Goal: Information Seeking & Learning: Find specific fact

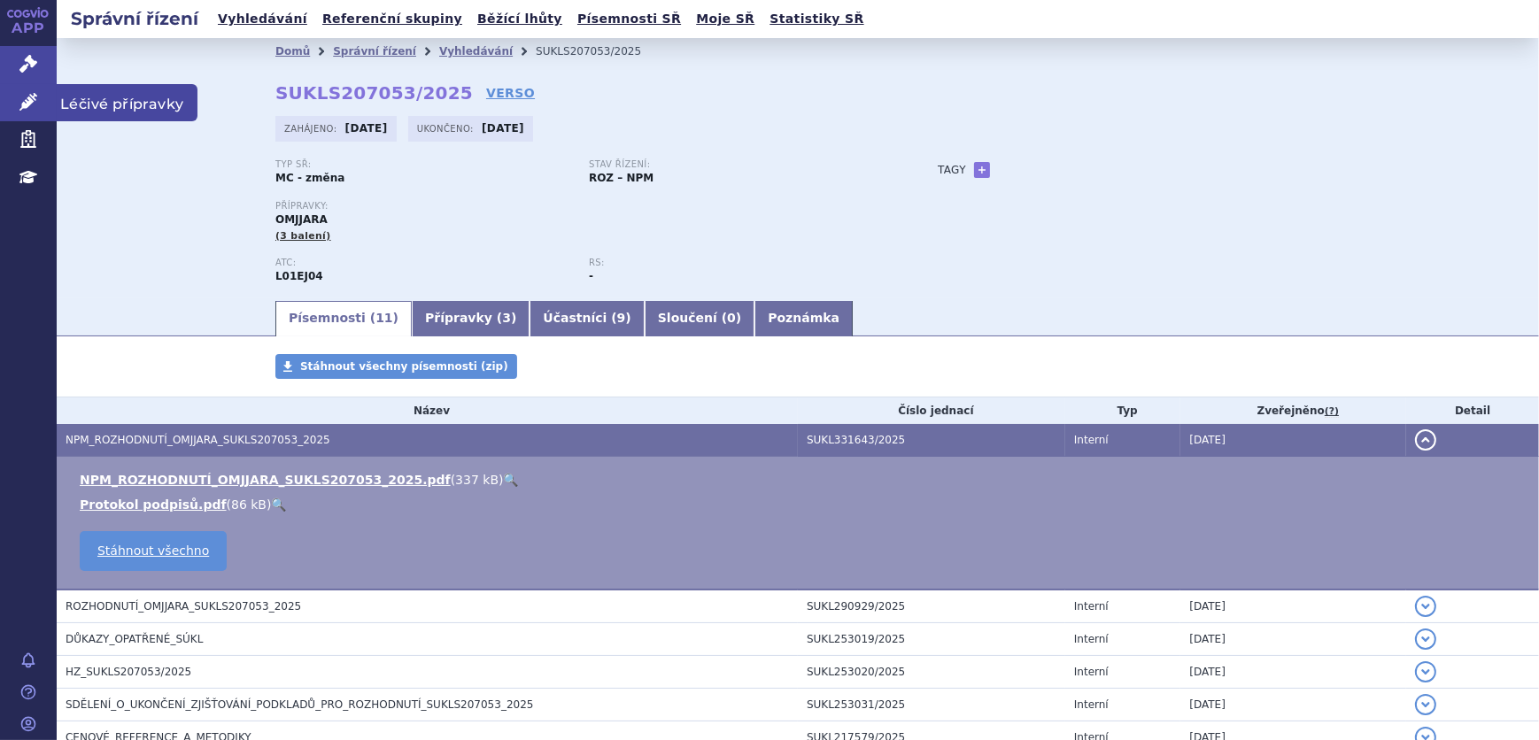
click at [36, 105] on icon at bounding box center [28, 102] width 18 height 18
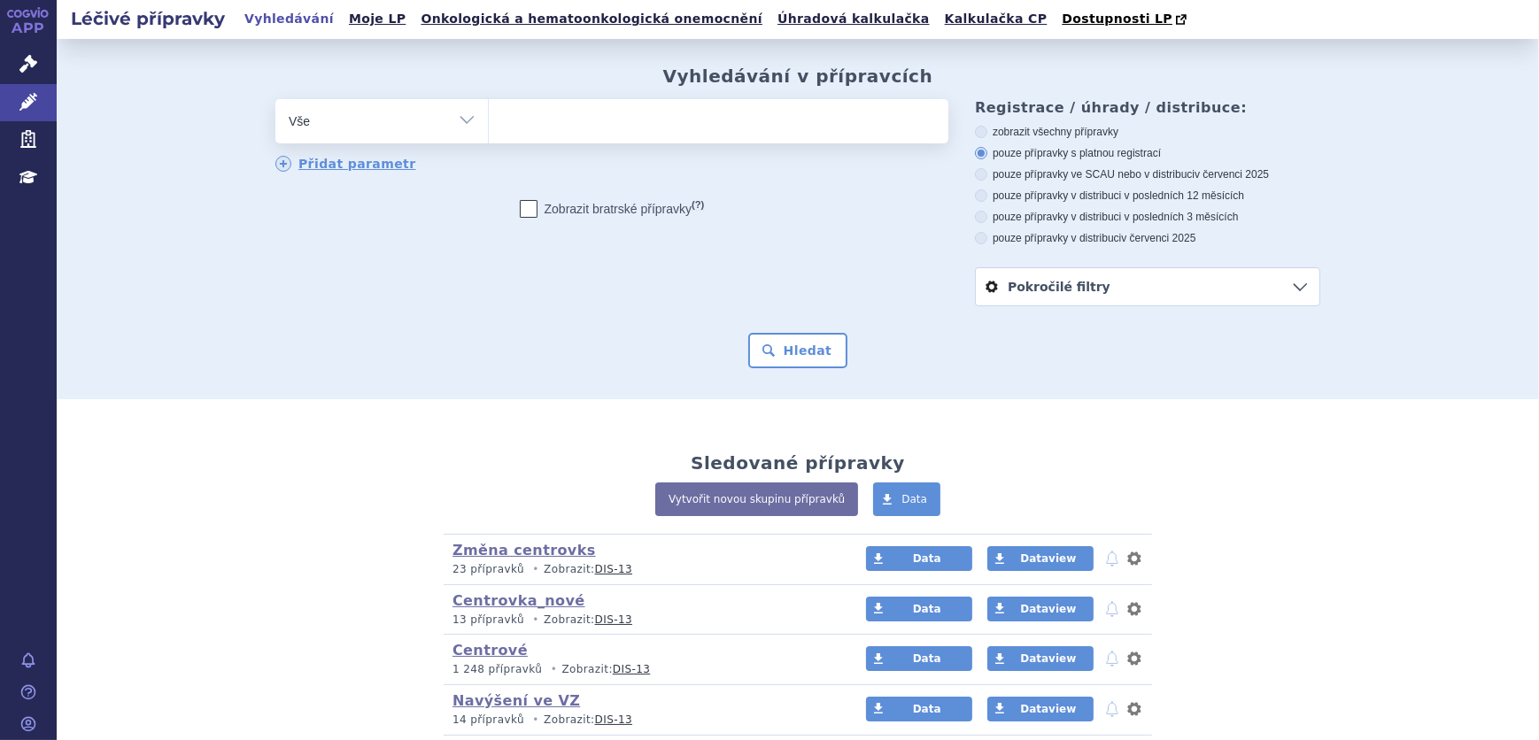
drag, startPoint x: 0, startPoint y: 0, endPoint x: 422, endPoint y: 128, distance: 441.3
click at [422, 128] on select "Vše Přípravek/SUKL kód MAH VPOIS ATC/Aktivní látka Léková forma Síla" at bounding box center [381, 119] width 212 height 40
drag, startPoint x: 505, startPoint y: 127, endPoint x: 541, endPoint y: 136, distance: 37.4
click at [512, 128] on ul at bounding box center [718, 117] width 459 height 37
click at [489, 128] on select at bounding box center [488, 120] width 1 height 44
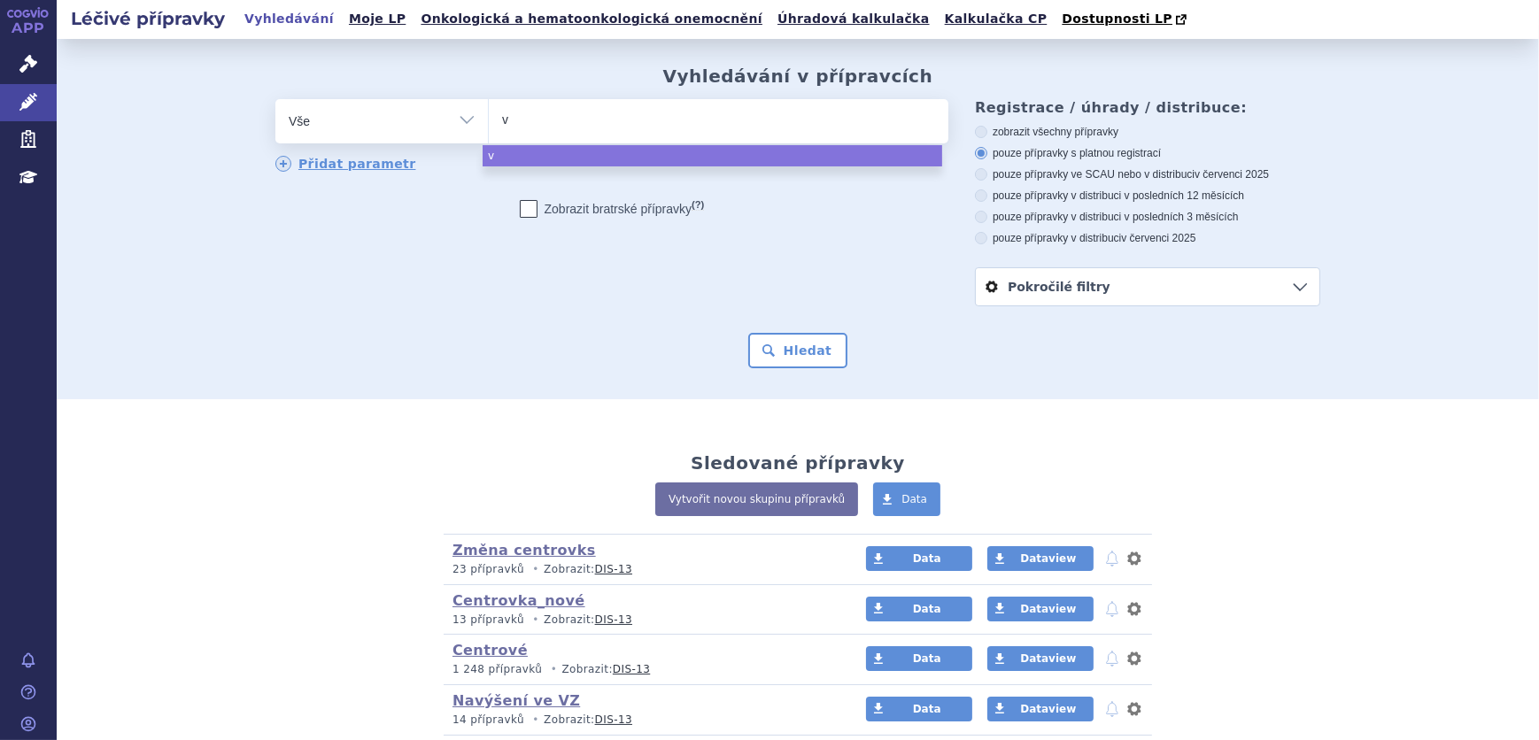
type input "va"
type input "vax"
type input "vaxi"
type input "vax"
type input "vaxg"
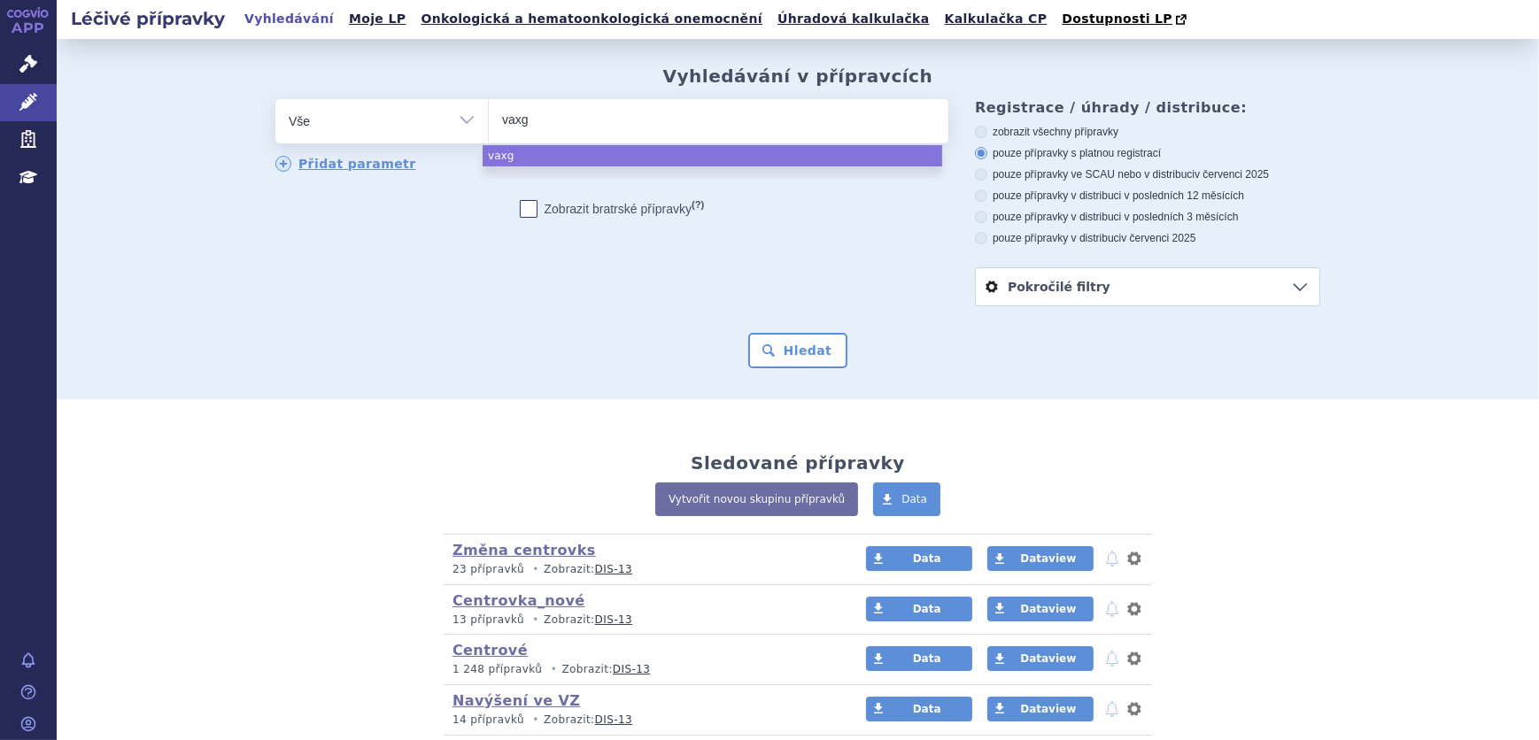
type input "vax"
type input "vaxi"
type input "vaxig"
type input "vaxigr"
type input "vaxigri"
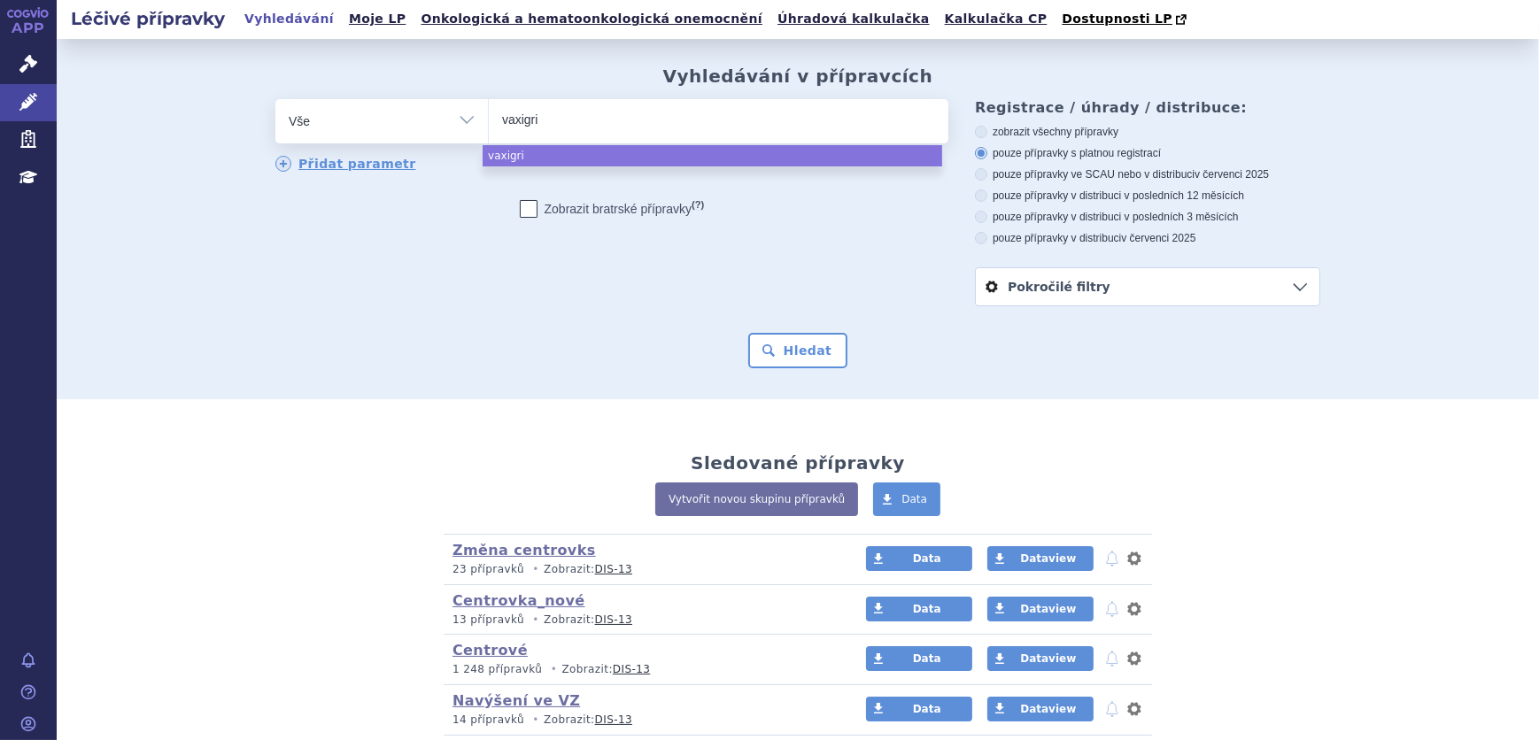
type input "vaxigrip"
select select "vaxigrip"
click at [804, 354] on button "Hledat" at bounding box center [798, 350] width 100 height 35
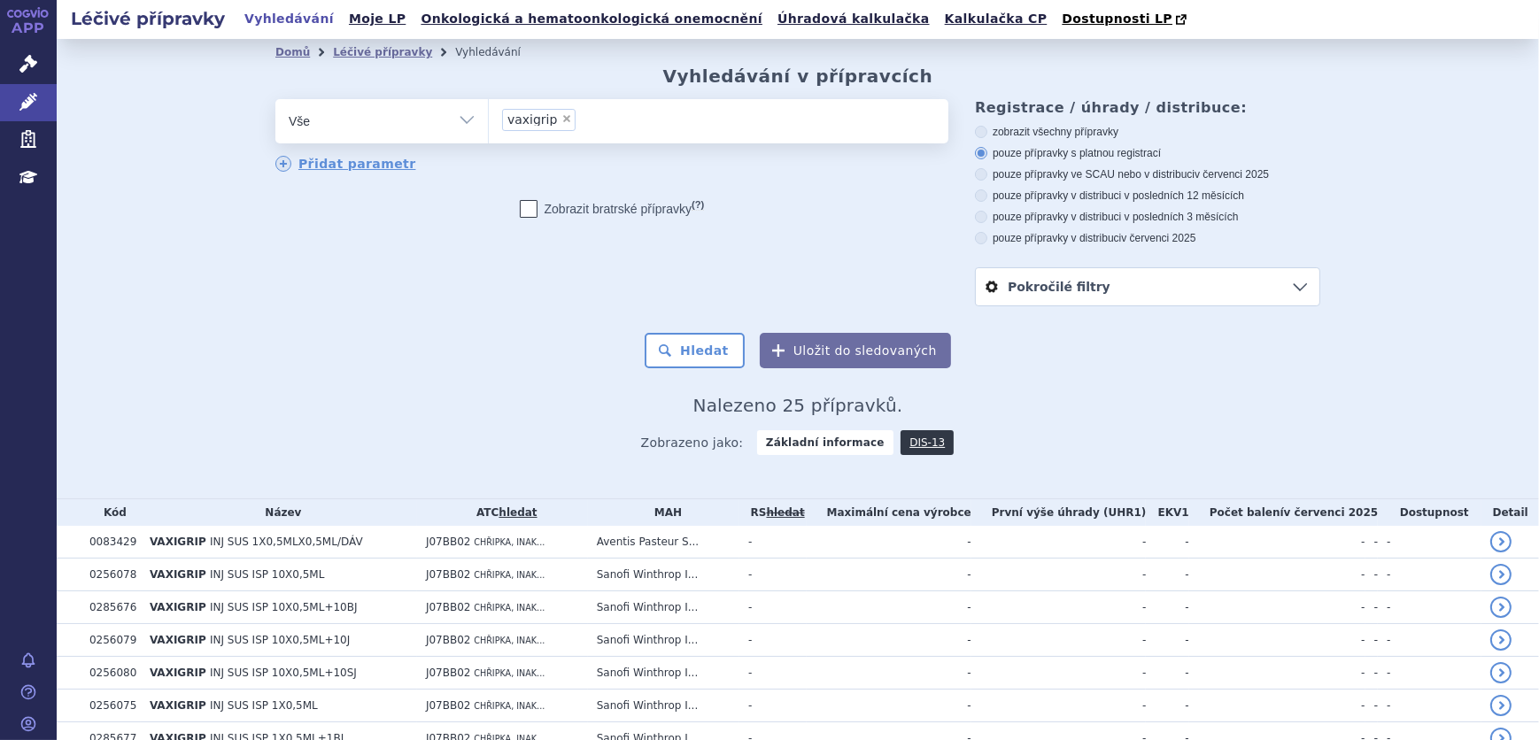
click at [1084, 174] on label "pouze přípravky ve SCAU nebo v distribuci v červenci 2025" at bounding box center [1147, 174] width 345 height 14
click at [988, 174] on input "pouze přípravky ve SCAU nebo v distribuci v červenci 2025" at bounding box center [982, 177] width 12 height 12
radio input "true"
click at [707, 358] on button "Hledat" at bounding box center [694, 350] width 100 height 35
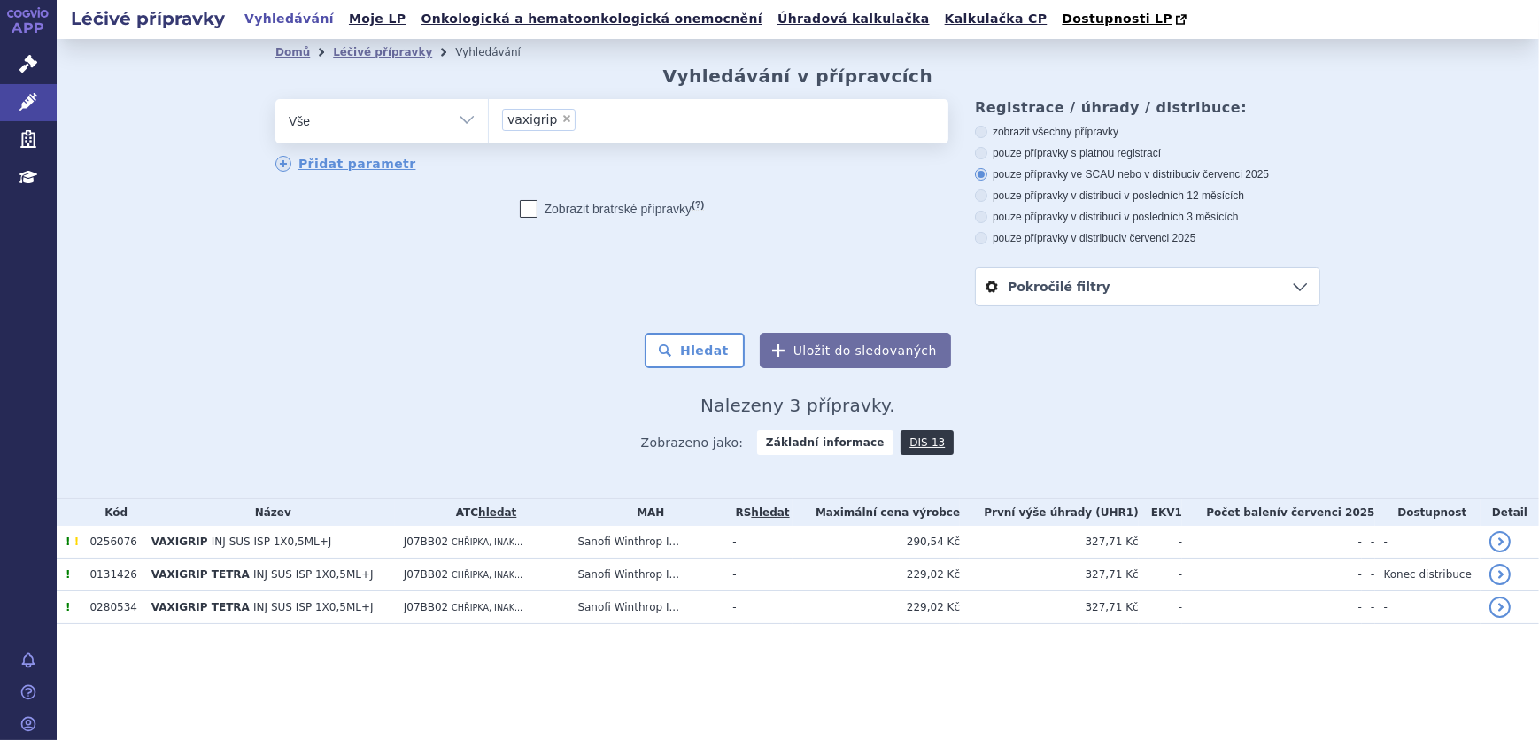
click at [466, 130] on select "Vše Přípravek/SUKL kód MAH VPOIS ATC/Aktivní látka Léková forma Síla" at bounding box center [381, 119] width 212 height 40
select select "filter-atc-group"
click at [275, 100] on select "Vše Přípravek/SUKL kód MAH VPOIS ATC/Aktivní látka Léková forma Síla" at bounding box center [381, 119] width 212 height 40
click at [557, 130] on ul at bounding box center [718, 117] width 459 height 37
click at [489, 130] on select at bounding box center [488, 120] width 1 height 44
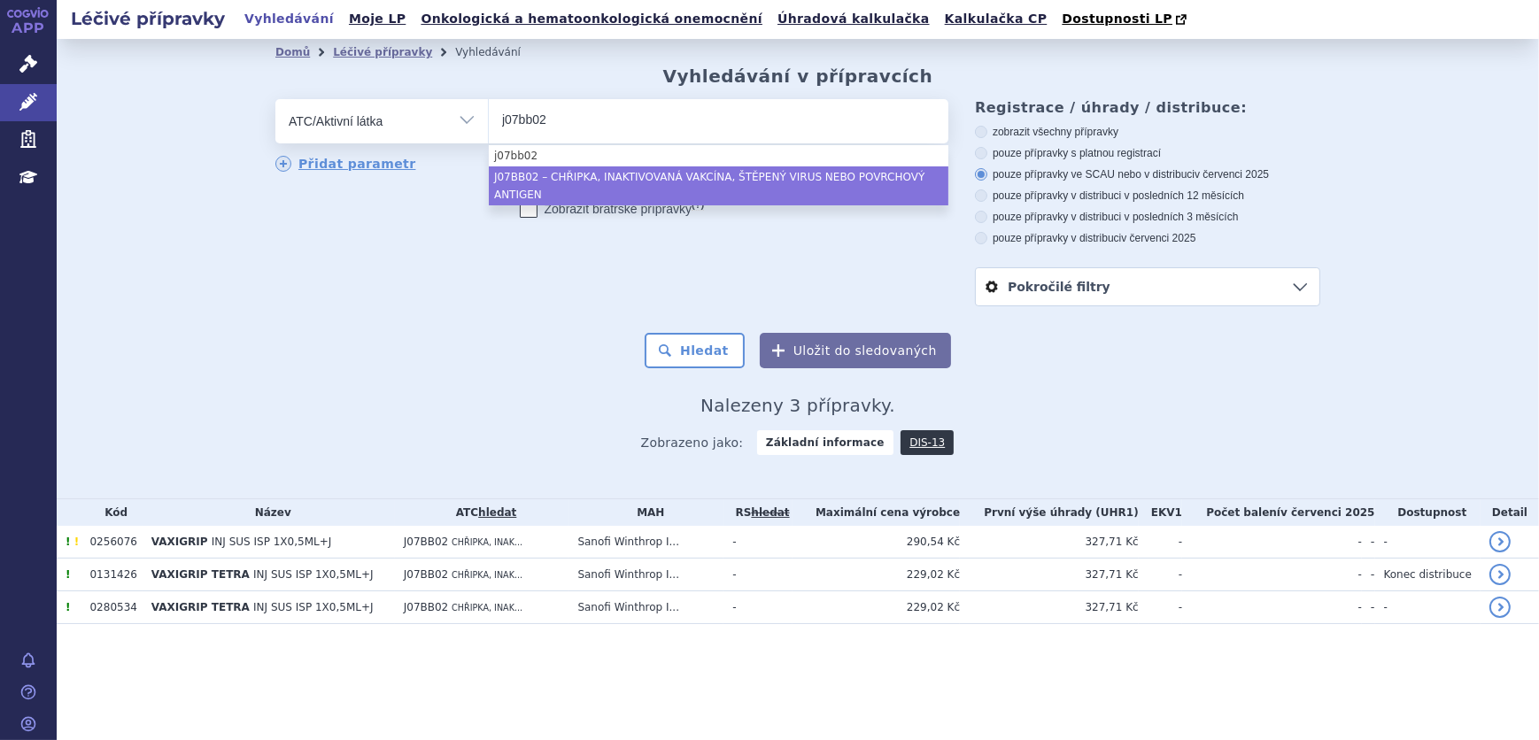
type input "j07bb02"
select select "J07BB02"
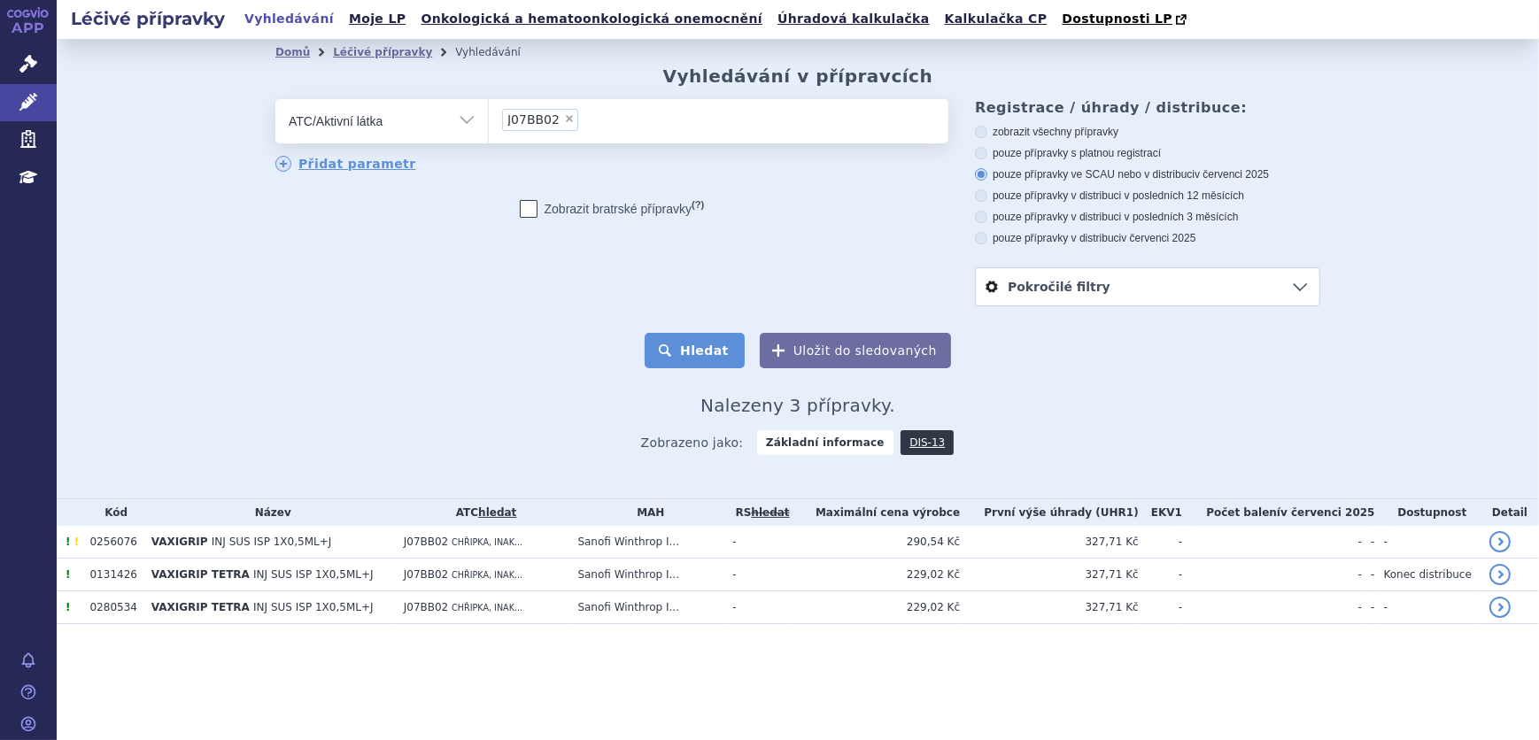
click at [687, 350] on button "Hledat" at bounding box center [694, 350] width 100 height 35
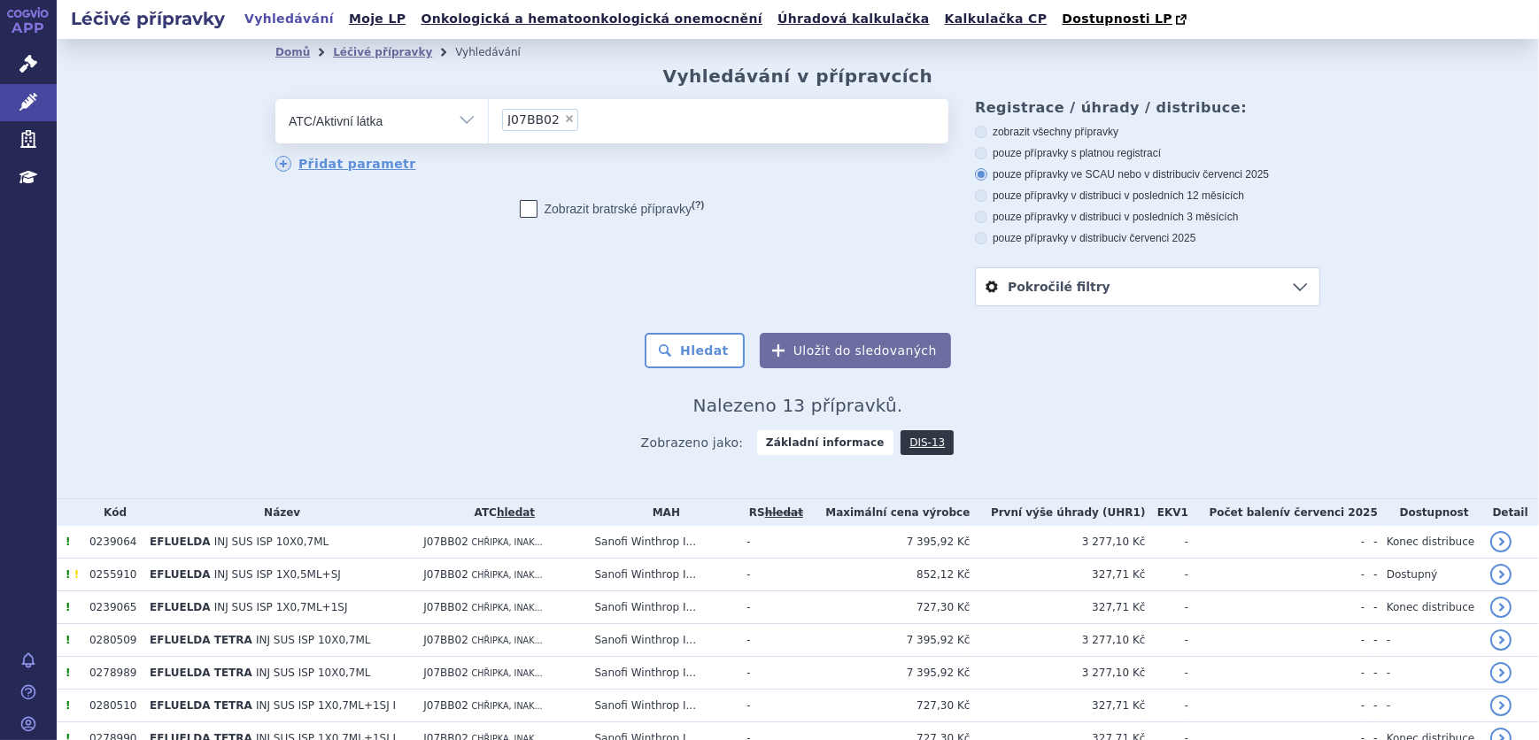
drag, startPoint x: 364, startPoint y: 116, endPoint x: 368, endPoint y: 133, distance: 17.4
click at [366, 116] on select "Vše Přípravek/SUKL kód MAH VPOIS ATC/Aktivní látka Léková forma Síla" at bounding box center [381, 119] width 212 height 40
select select "filter-all"
click at [275, 100] on select "Vše Přípravek/SUKL kód MAH VPOIS ATC/Aktivní látka Léková forma Síla" at bounding box center [381, 119] width 212 height 40
click at [505, 125] on ul at bounding box center [718, 117] width 459 height 37
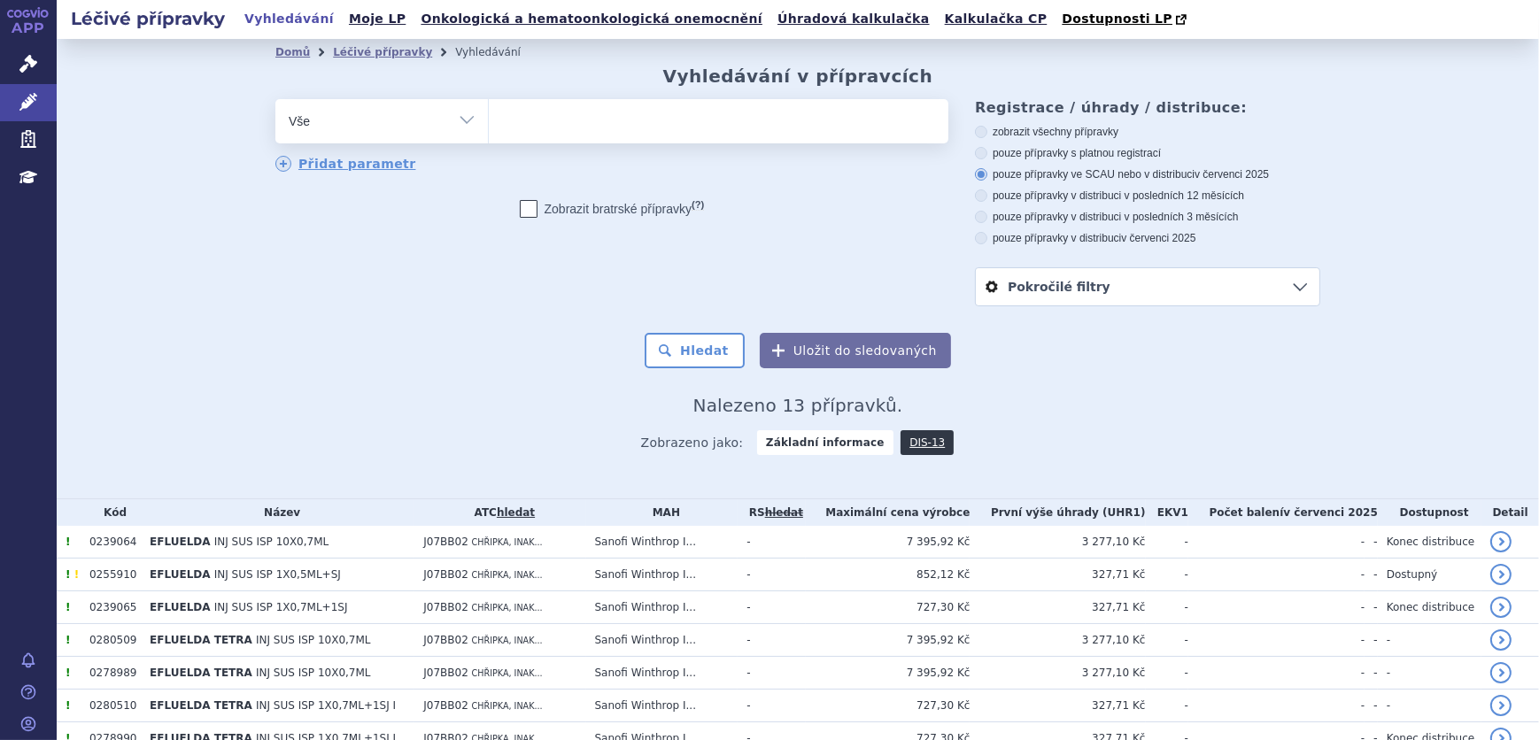
click at [489, 125] on select at bounding box center [488, 120] width 1 height 44
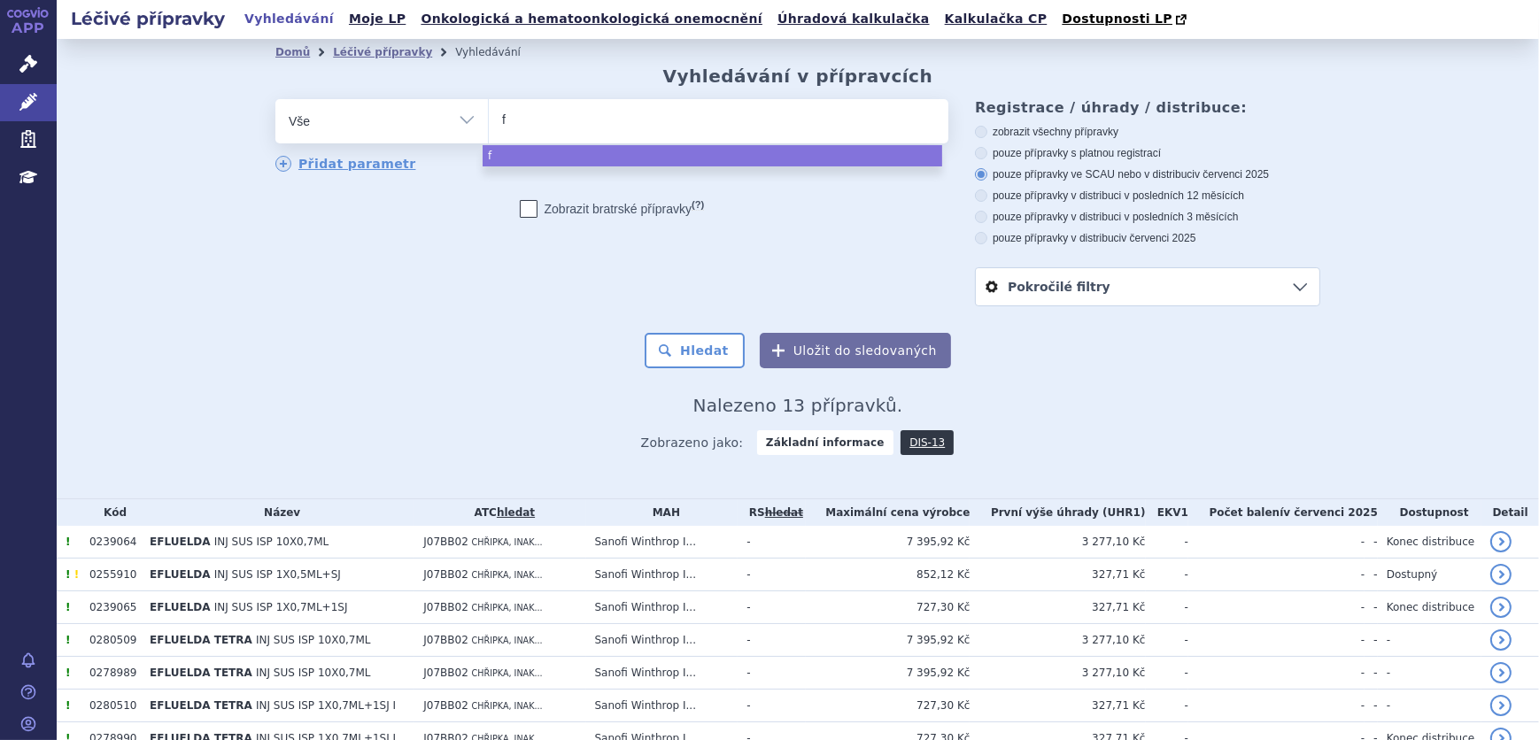
type input "fl"
type input "flu"
type input "flue"
type input "fluen"
type input "fluenz"
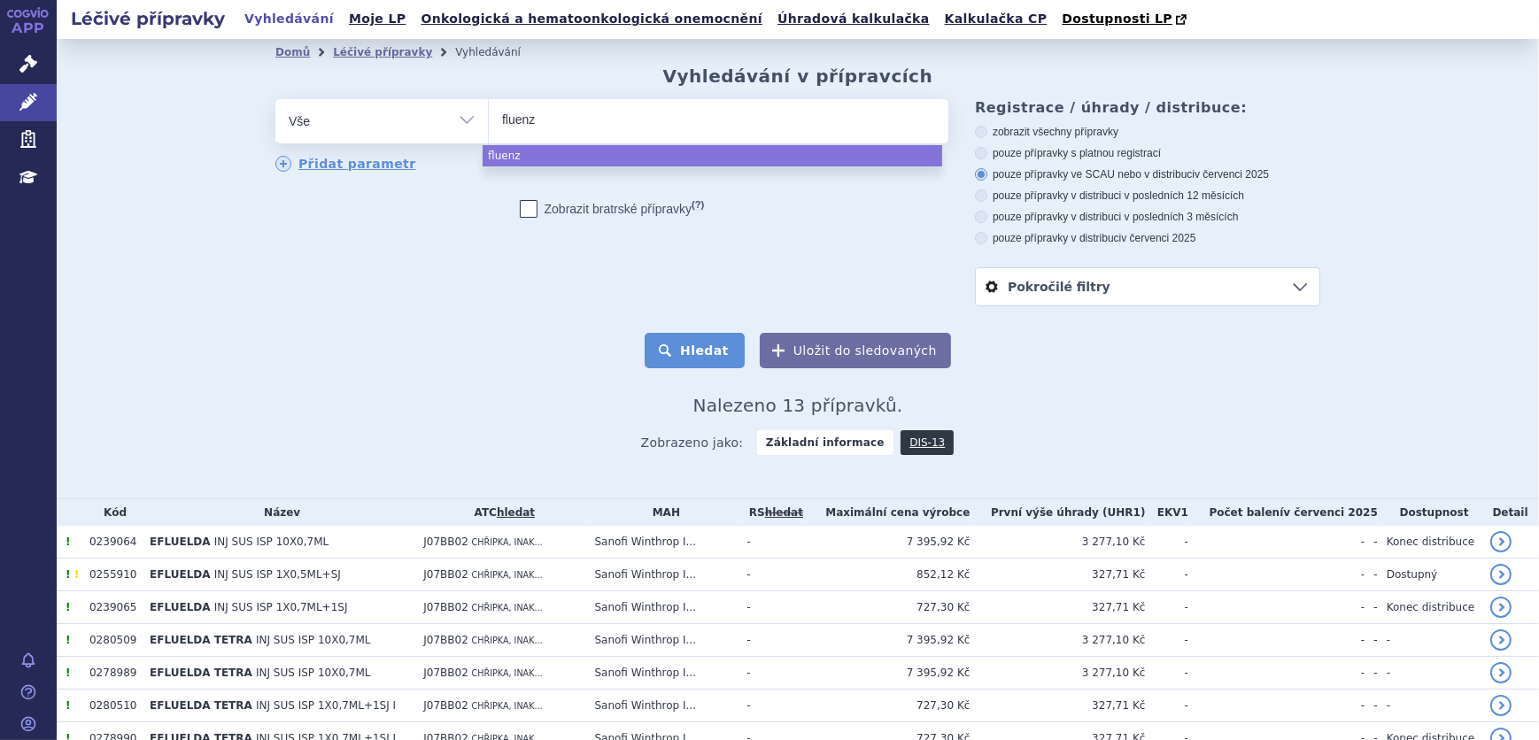
select select "fluenz"
click at [712, 354] on button "Hledat" at bounding box center [694, 350] width 100 height 35
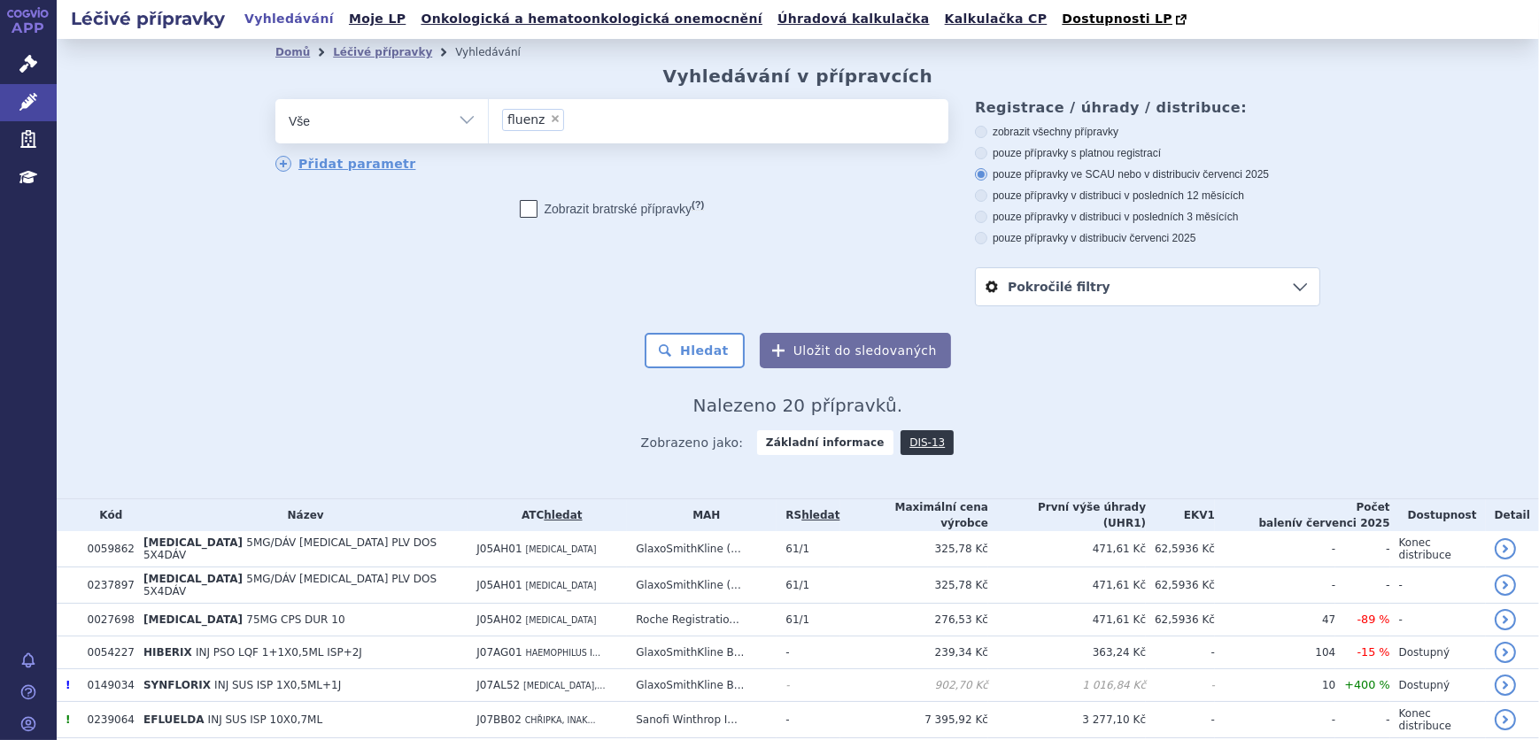
click at [469, 120] on select "Vše Přípravek/SUKL kód MAH VPOIS ATC/Aktivní látka Léková forma Síla" at bounding box center [381, 119] width 212 height 40
select select "filter-atc-group"
click at [275, 100] on select "Vše Přípravek/SUKL kód MAH VPOIS ATC/Aktivní látka Léková forma Síla" at bounding box center [381, 119] width 212 height 40
click at [549, 123] on ul at bounding box center [718, 117] width 459 height 37
click at [489, 123] on select at bounding box center [488, 120] width 1 height 44
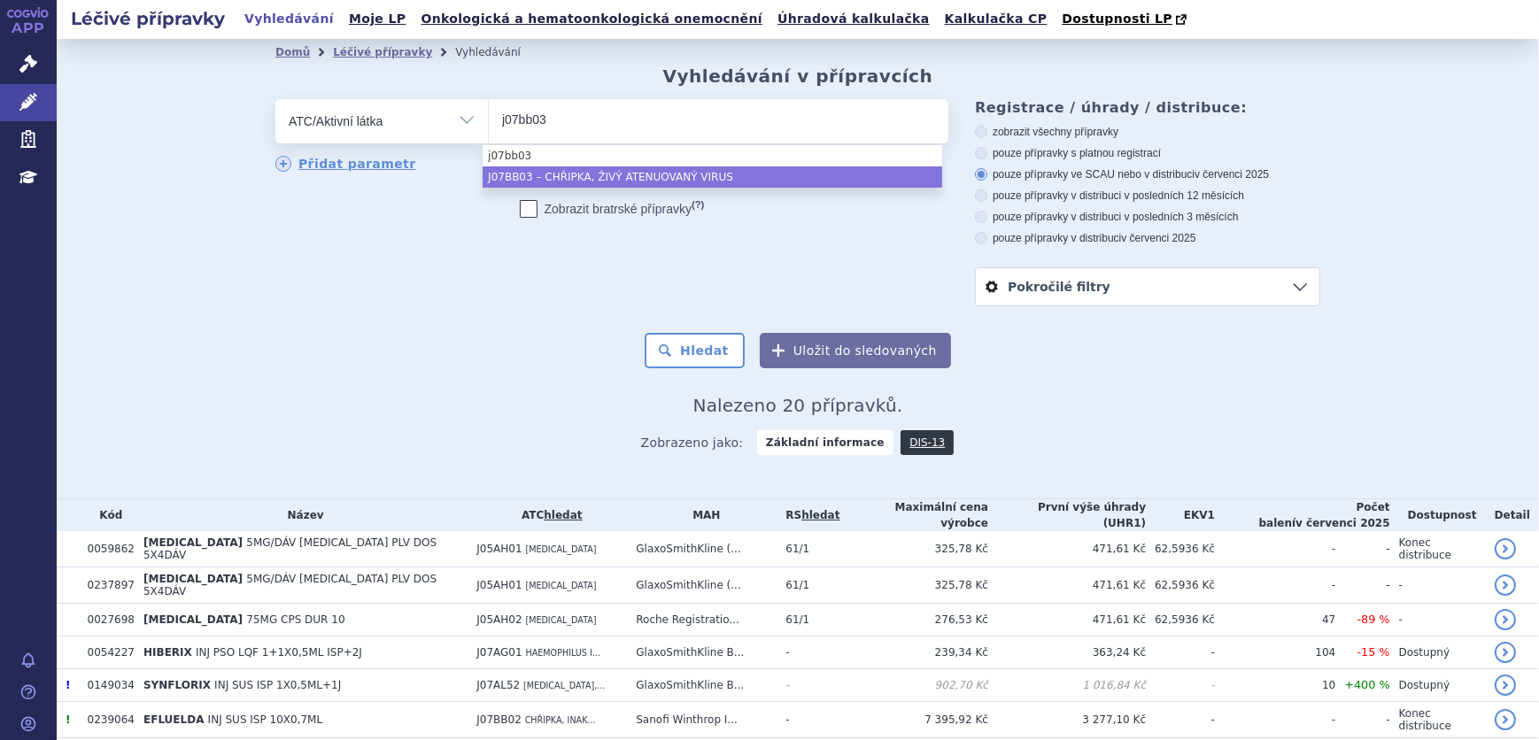
type input "j07bb03"
drag, startPoint x: 621, startPoint y: 174, endPoint x: 711, endPoint y: 256, distance: 121.5
select select "J07BB03"
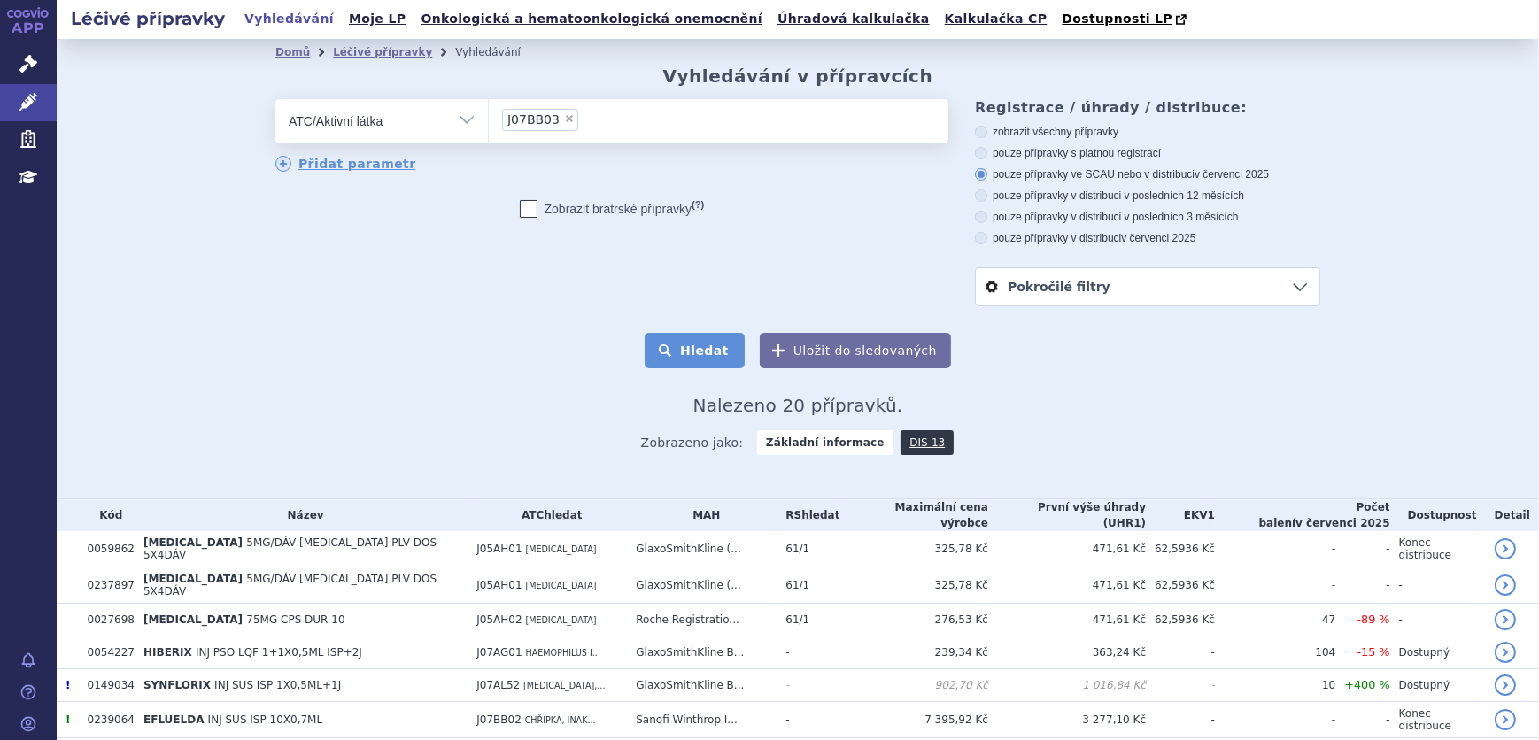
click at [717, 362] on button "Hledat" at bounding box center [694, 350] width 100 height 35
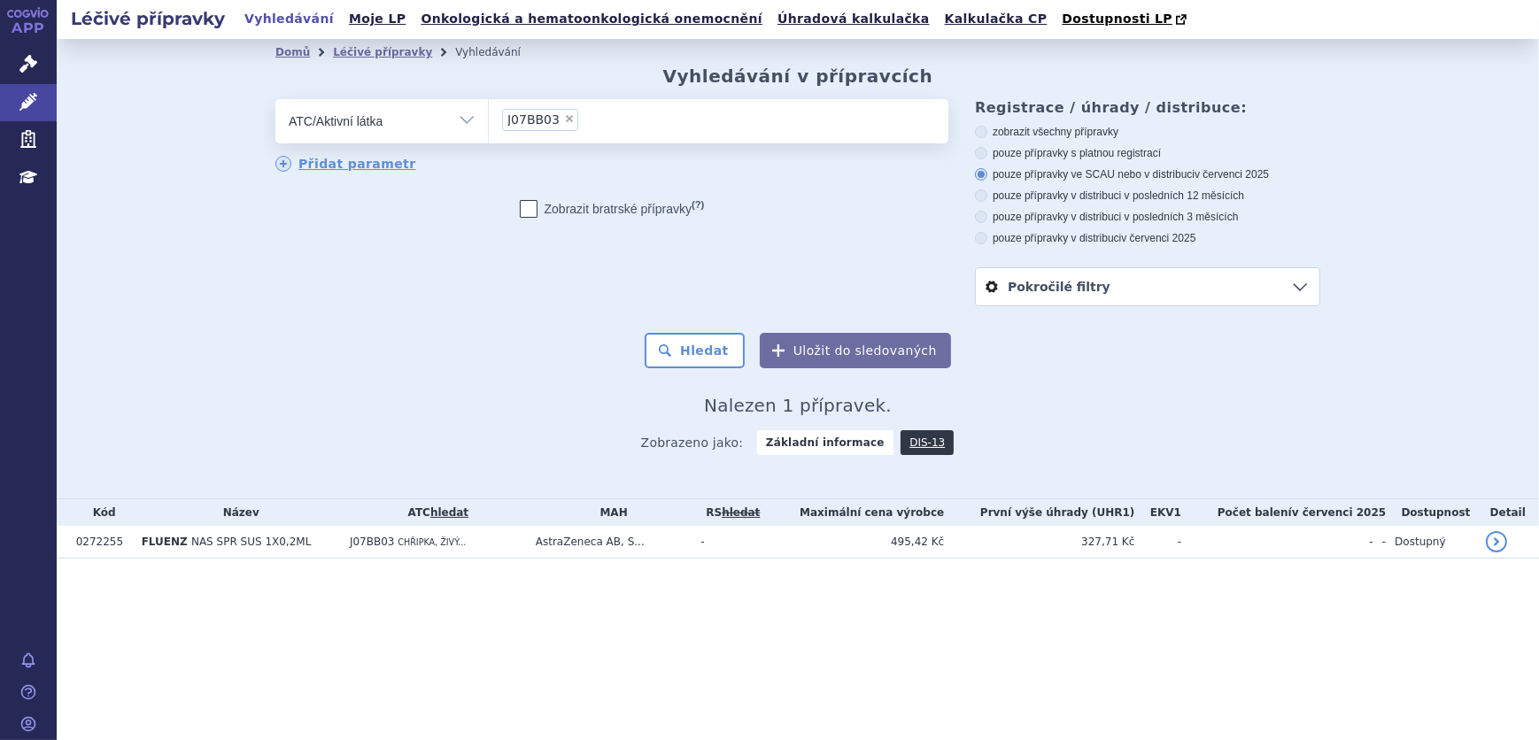
click at [567, 119] on span "×" at bounding box center [569, 118] width 11 height 11
click at [489, 119] on select "J07BB03" at bounding box center [488, 120] width 1 height 44
select select
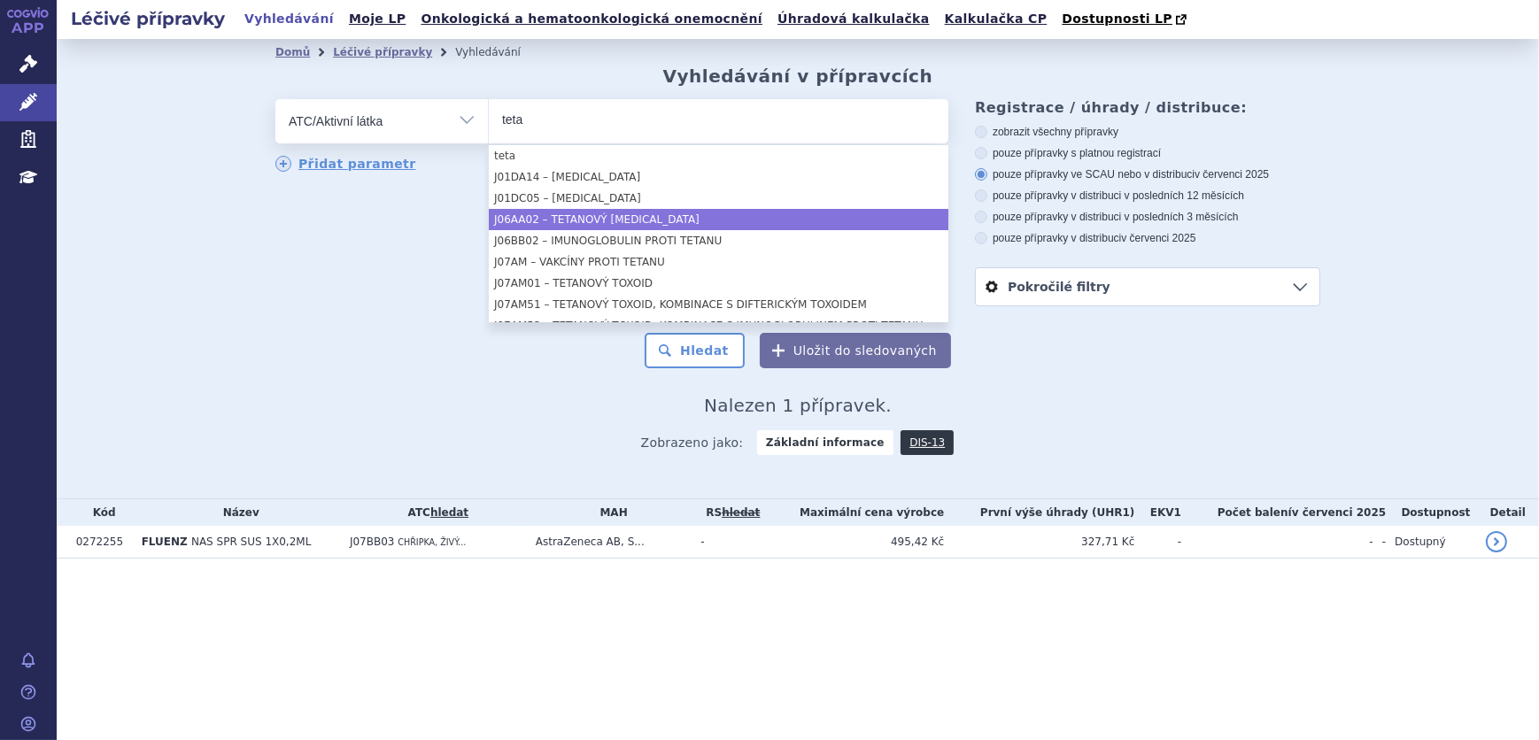
type input "teta"
select select "J06AA02"
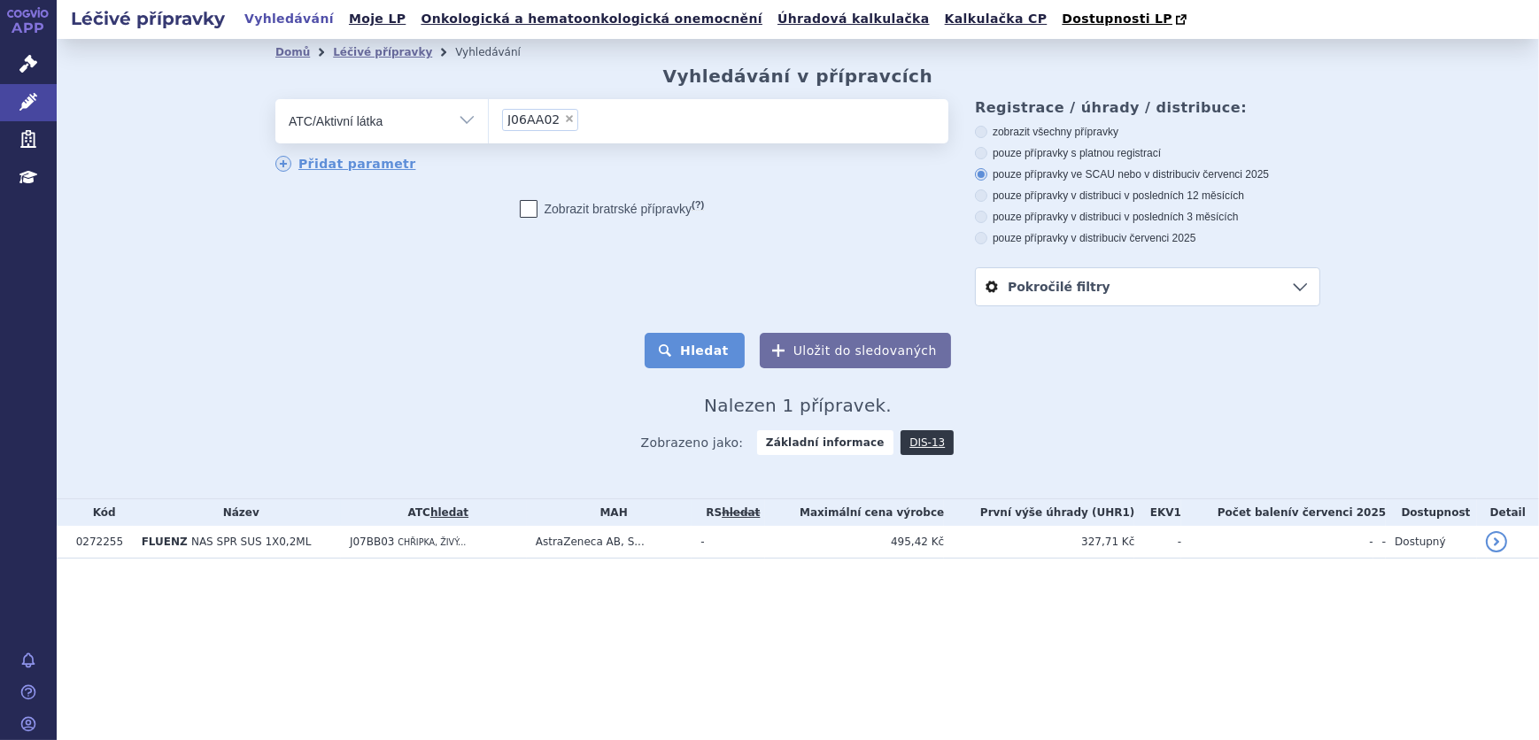
click at [693, 360] on button "Hledat" at bounding box center [694, 350] width 100 height 35
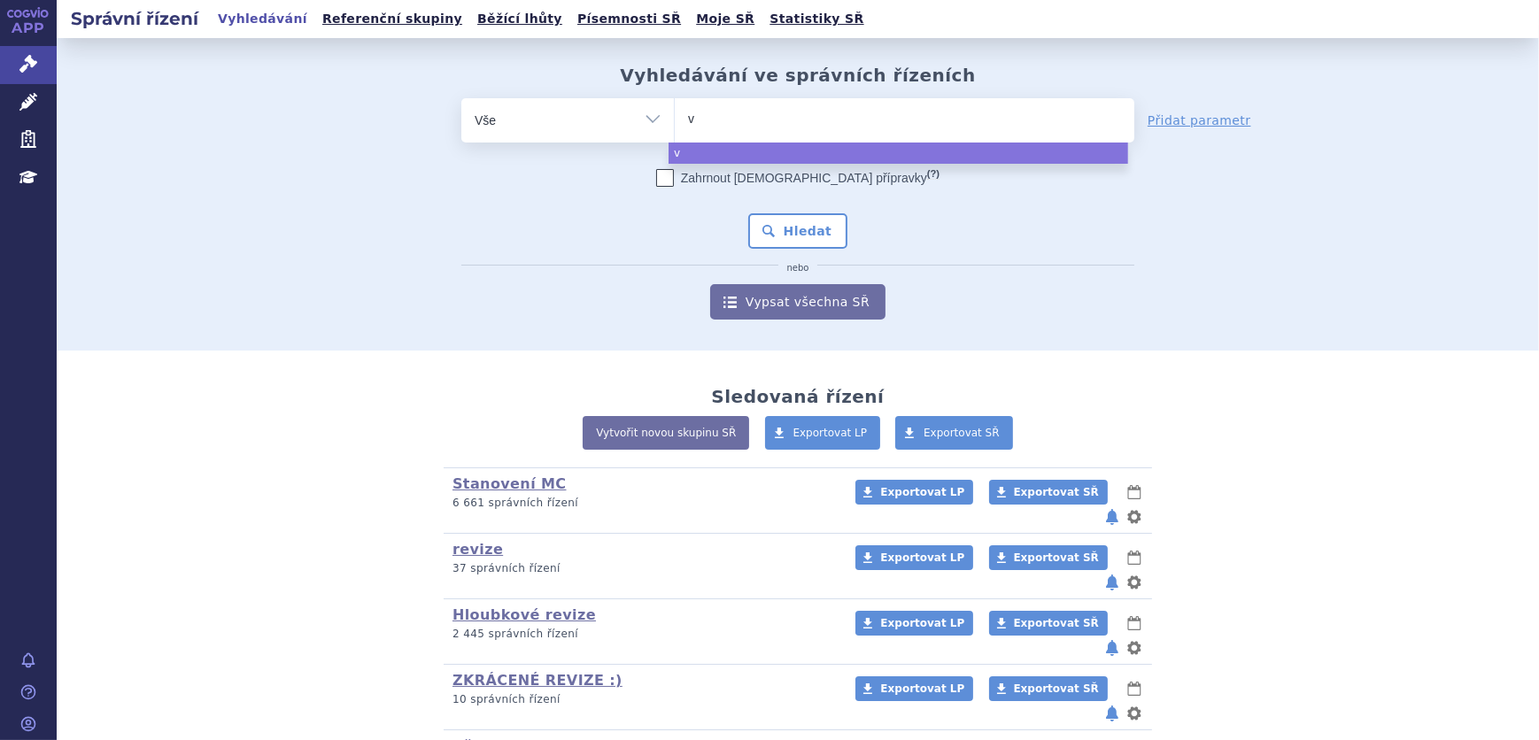
type input "va"
type input "vact"
type input "vactet"
type input "vacteta"
select select "vacteta"
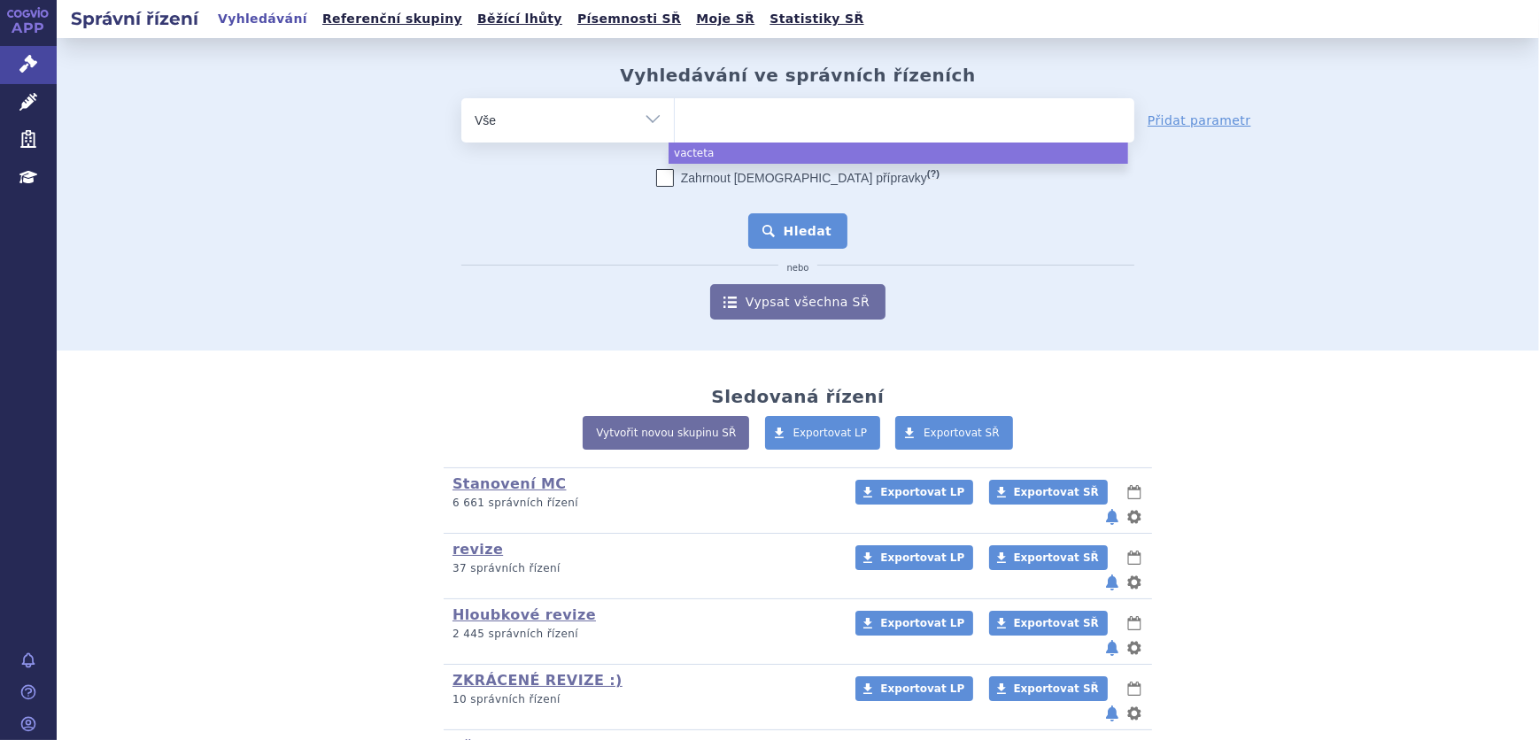
click at [777, 229] on button "Hledat" at bounding box center [798, 230] width 100 height 35
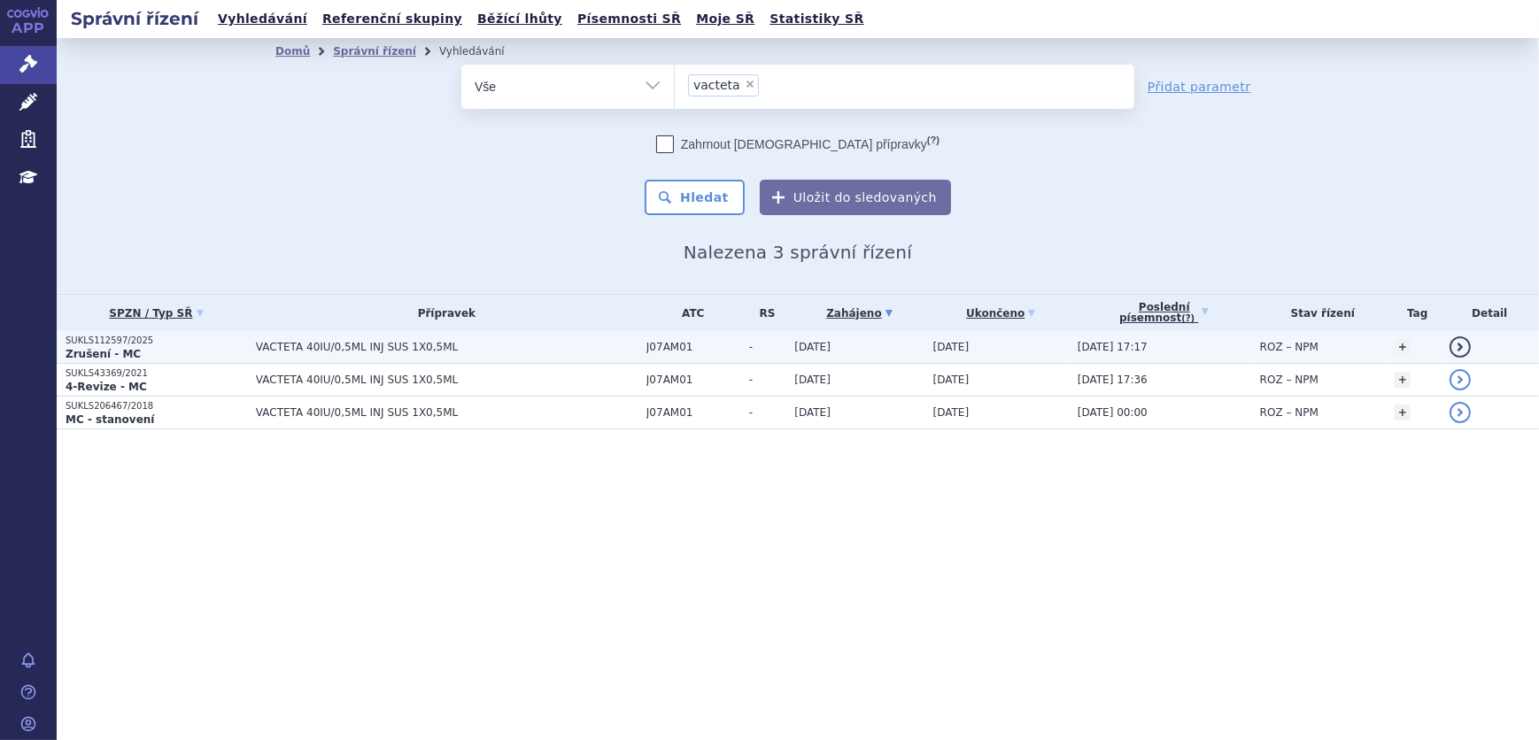
click at [527, 351] on span "VACTETA 40IU/0,5ML INJ SUS 1X0,5ML" at bounding box center [447, 347] width 382 height 12
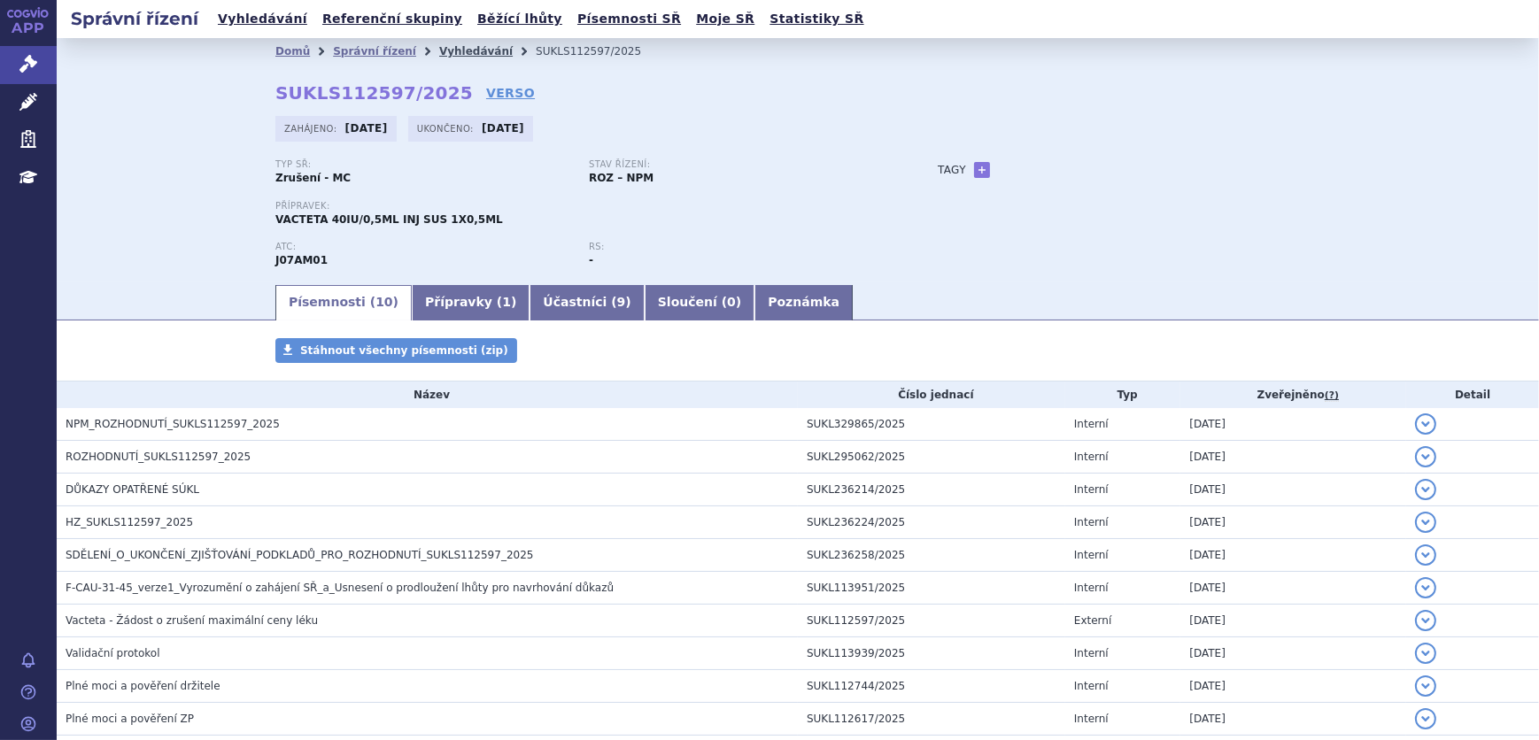
click at [441, 52] on link "Vyhledávání" at bounding box center [475, 51] width 73 height 12
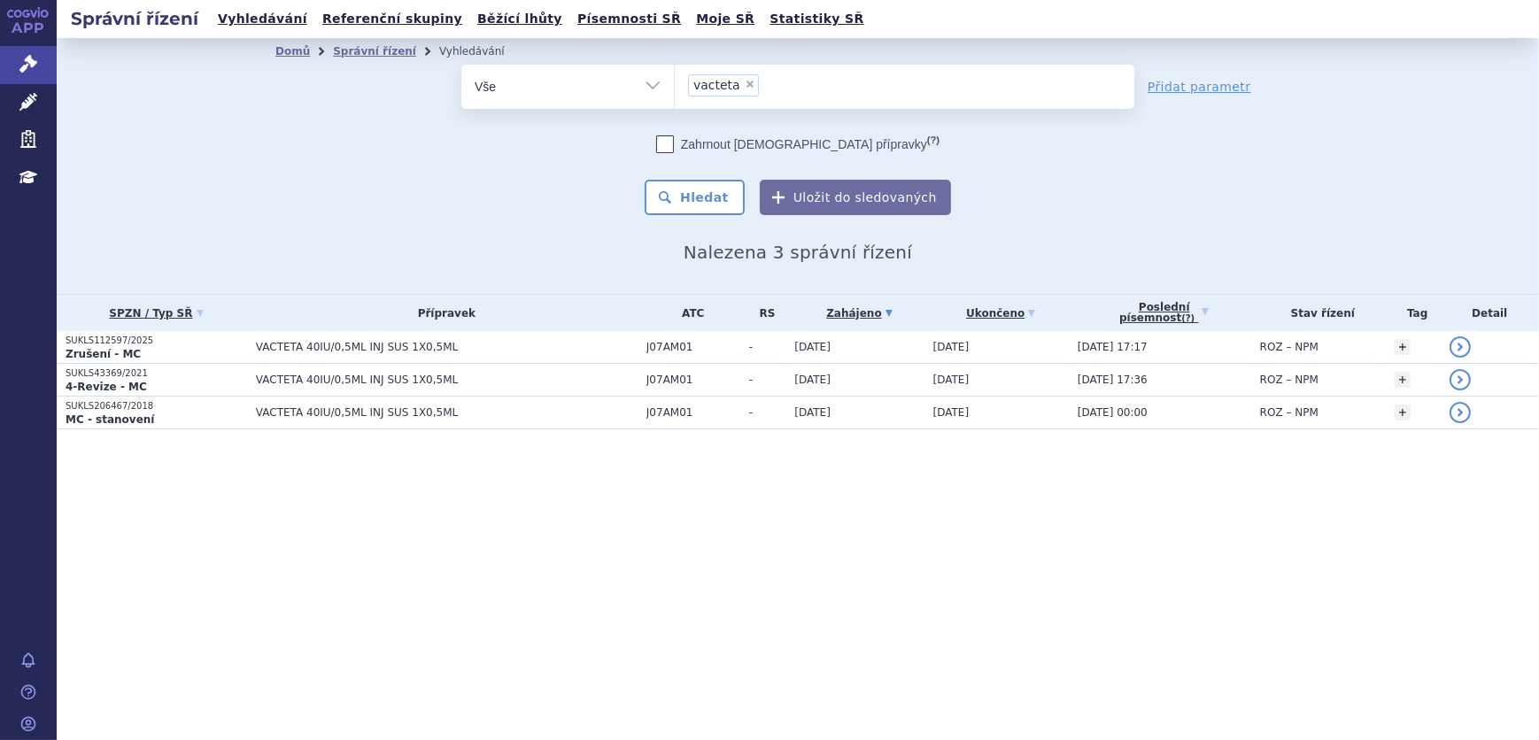
click at [744, 84] on span "×" at bounding box center [749, 84] width 11 height 11
click at [675, 84] on select "vacteta" at bounding box center [674, 86] width 1 height 44
select select
type input "te"
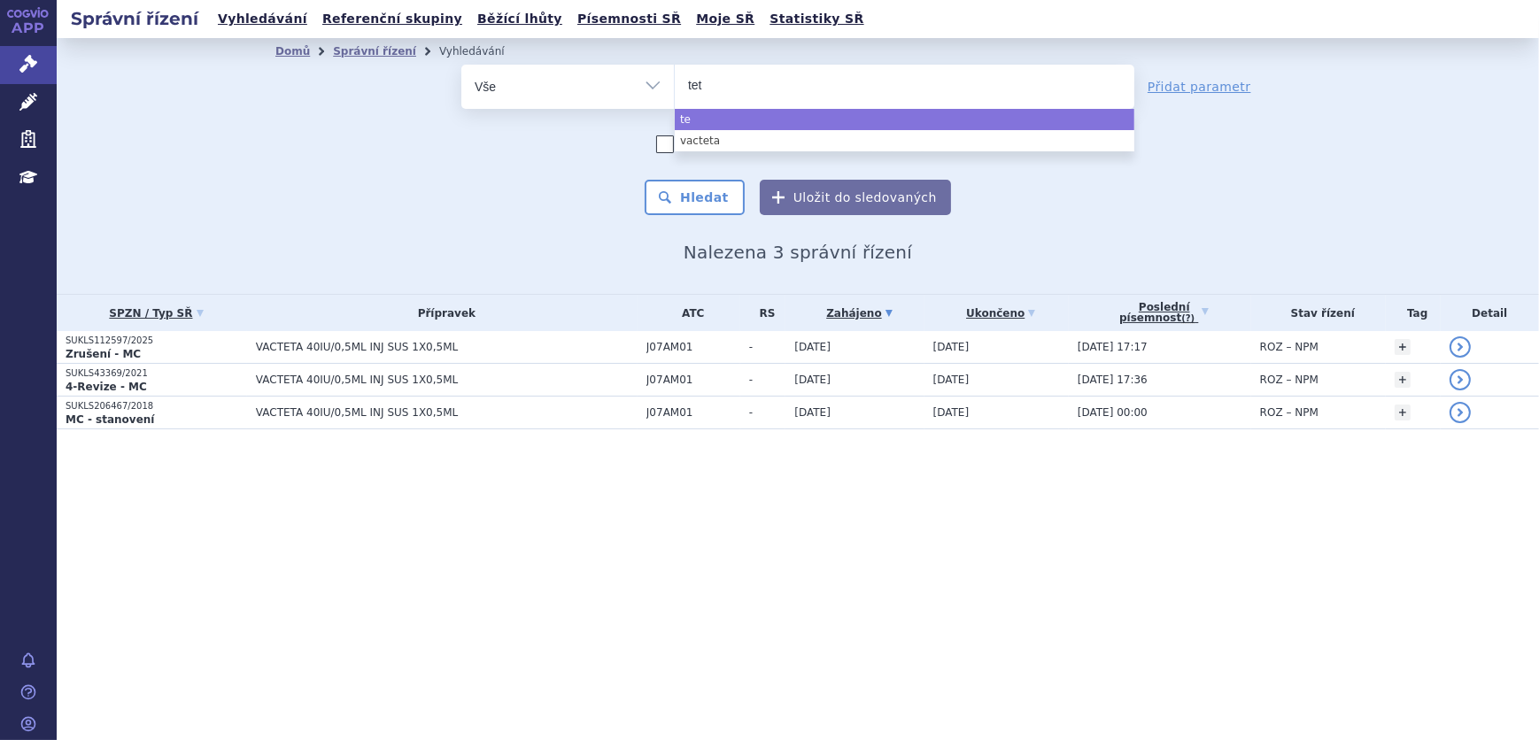
type input "teta"
type input "tetav"
type input "tetavax"
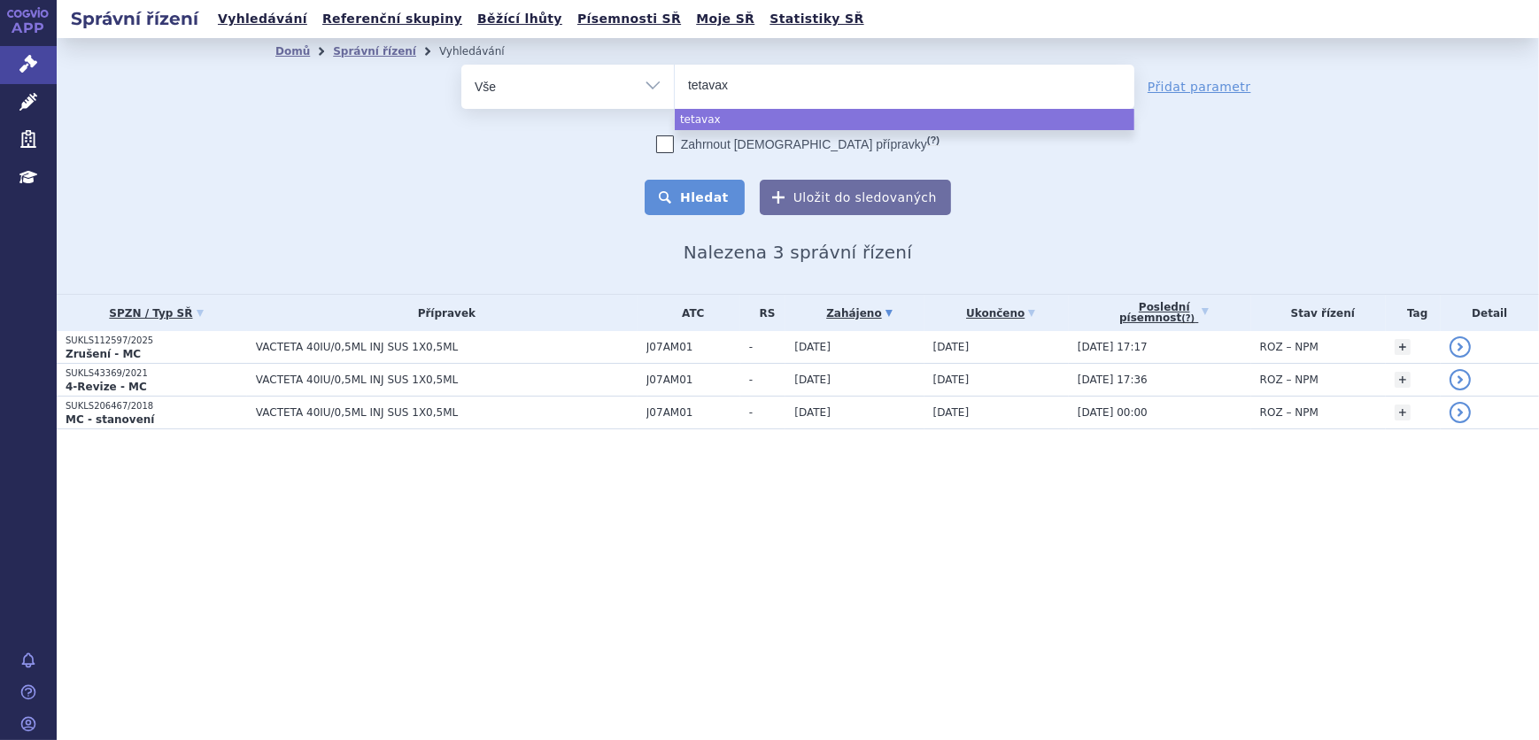
select select "tetavax"
click at [703, 191] on button "Hledat" at bounding box center [694, 197] width 100 height 35
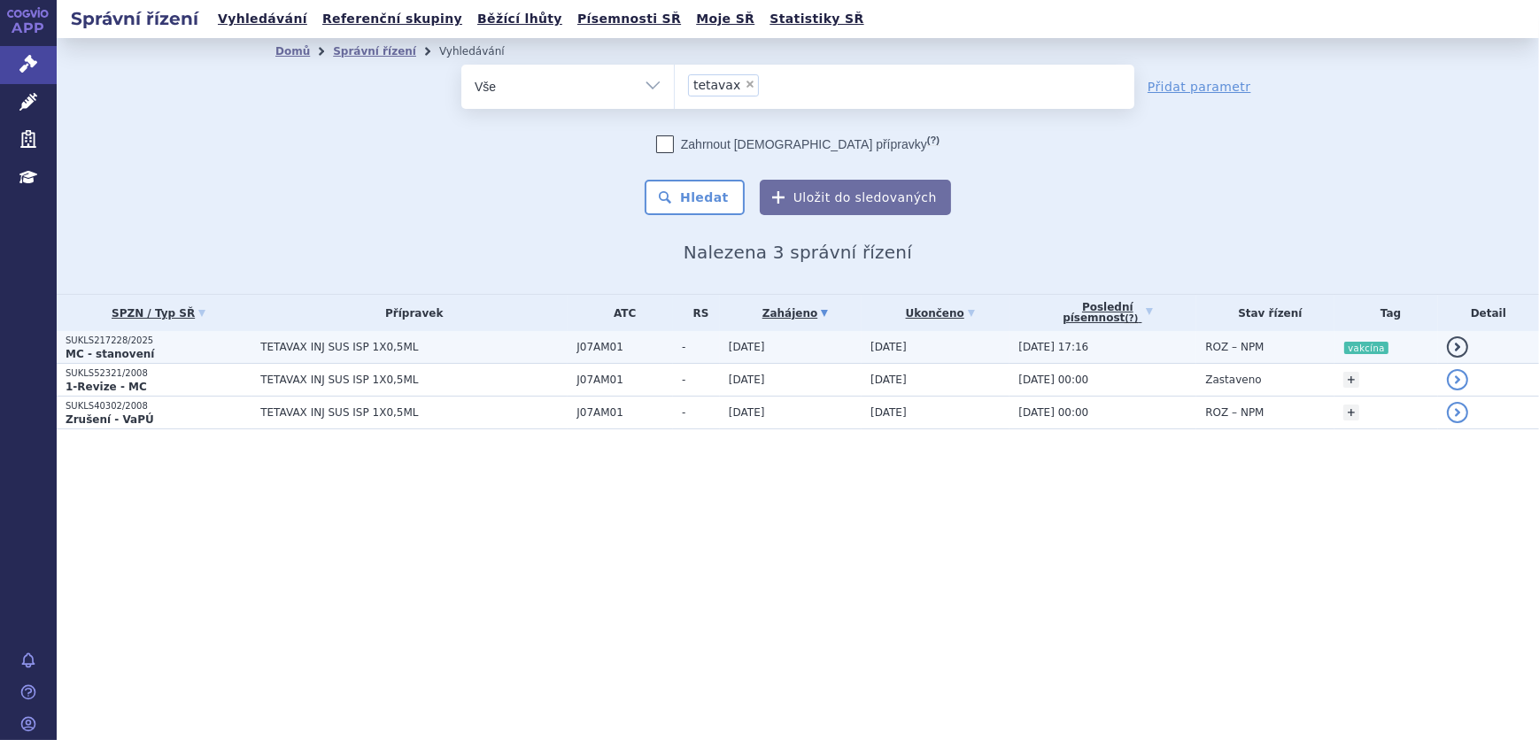
click at [491, 337] on td "TETAVAX INJ SUS ISP 1X0,5ML" at bounding box center [409, 347] width 316 height 33
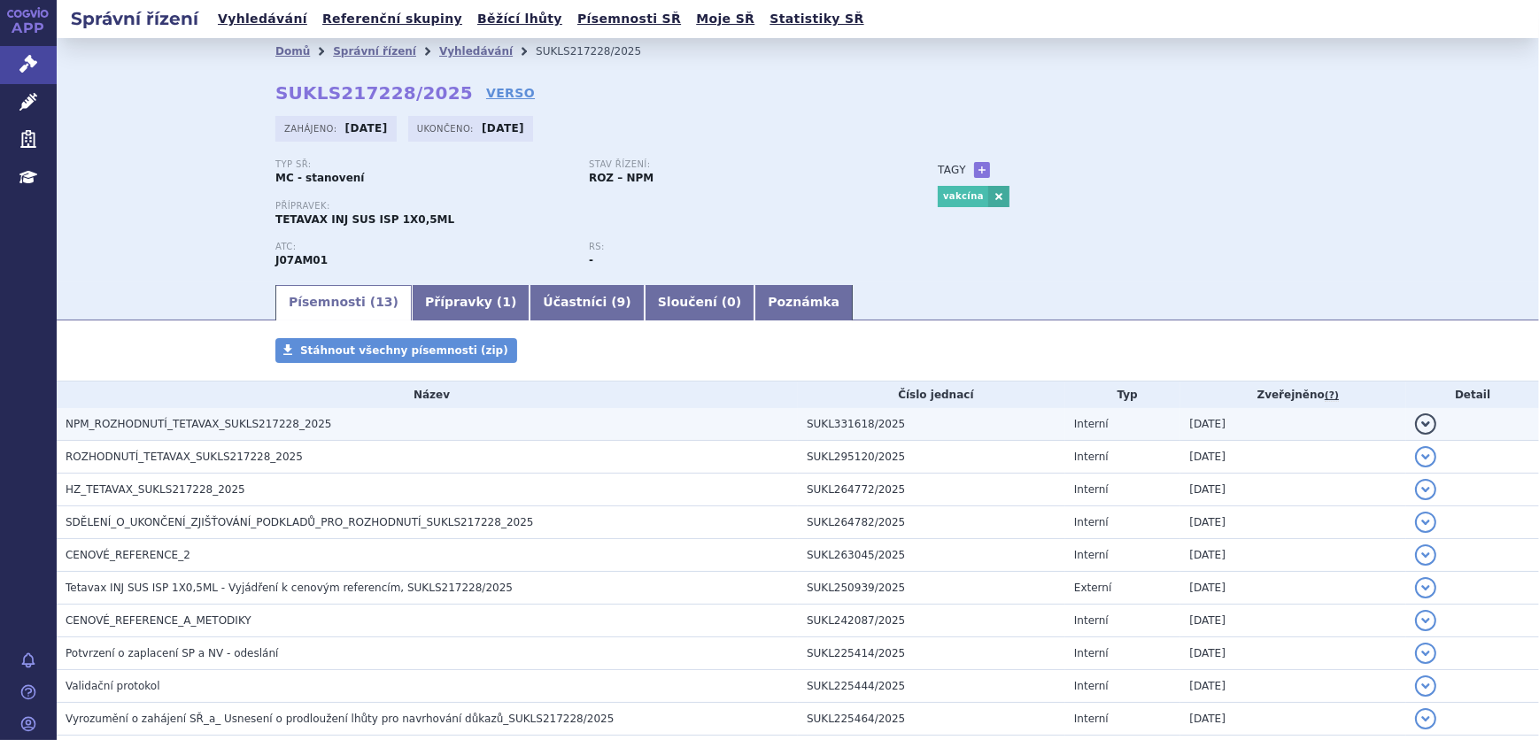
click at [225, 426] on span "NPM_ROZHODNUTÍ_TETAVAX_SUKLS217228_2025" at bounding box center [199, 424] width 266 height 12
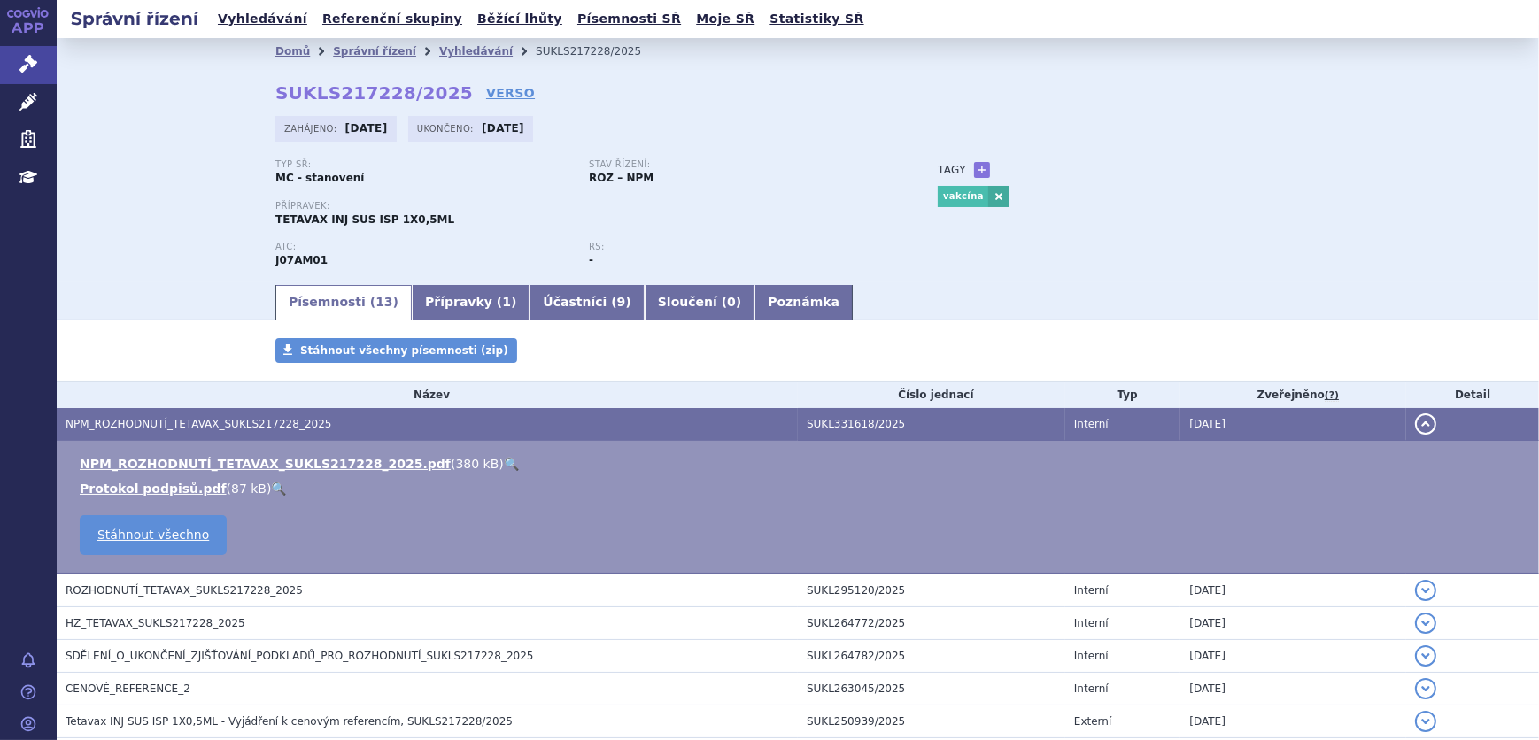
click at [504, 461] on link "🔍" at bounding box center [511, 464] width 15 height 14
drag, startPoint x: 244, startPoint y: 264, endPoint x: 224, endPoint y: 264, distance: 20.4
click at [224, 264] on div "Domů Správní řízení Vyhledávání SUKLS217228/2025 SUKLS217228/2025 VERSO Zahájen…" at bounding box center [798, 160] width 1482 height 244
copy strong "J07AM01"
click at [17, 104] on link "Léčivé přípravky" at bounding box center [28, 102] width 57 height 37
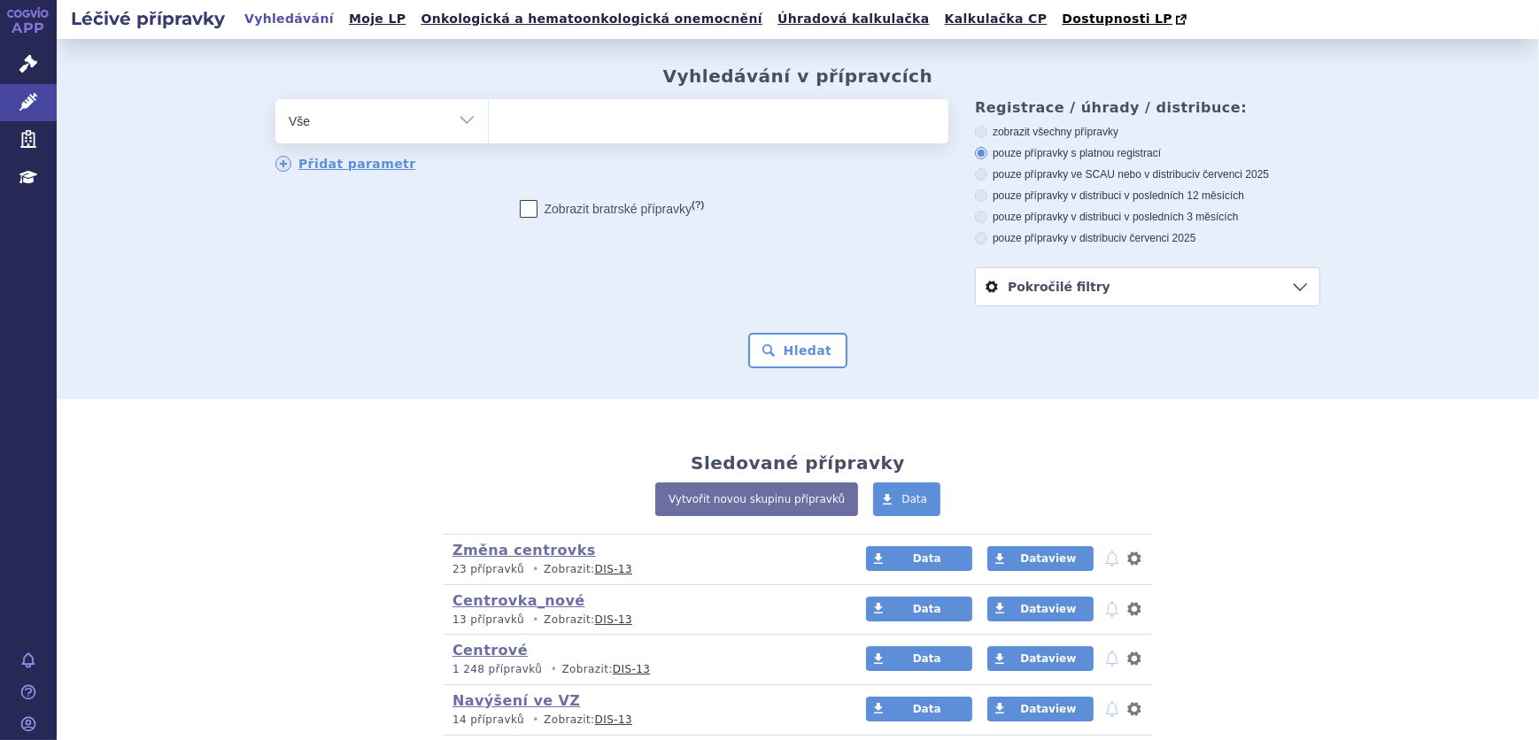
type input "J07AM01"
select select "J07AM01"
click at [779, 363] on button "Hledat" at bounding box center [798, 350] width 100 height 35
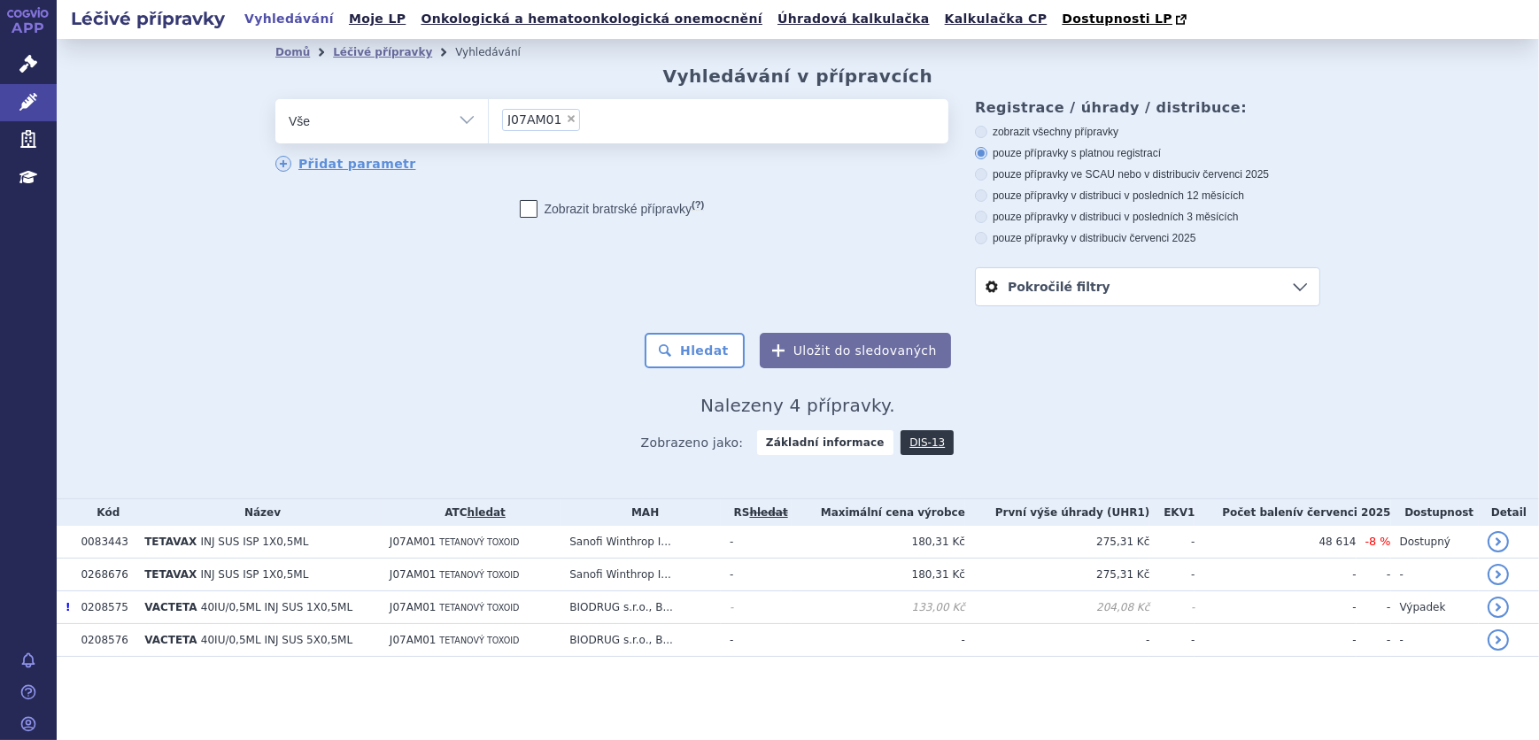
click at [569, 115] on span "×" at bounding box center [571, 118] width 11 height 11
click at [489, 115] on select "J07AM01" at bounding box center [488, 120] width 1 height 44
select select
type input "[MEDICAL_DATA] EQL"
select select "[MEDICAL_DATA] EQL"
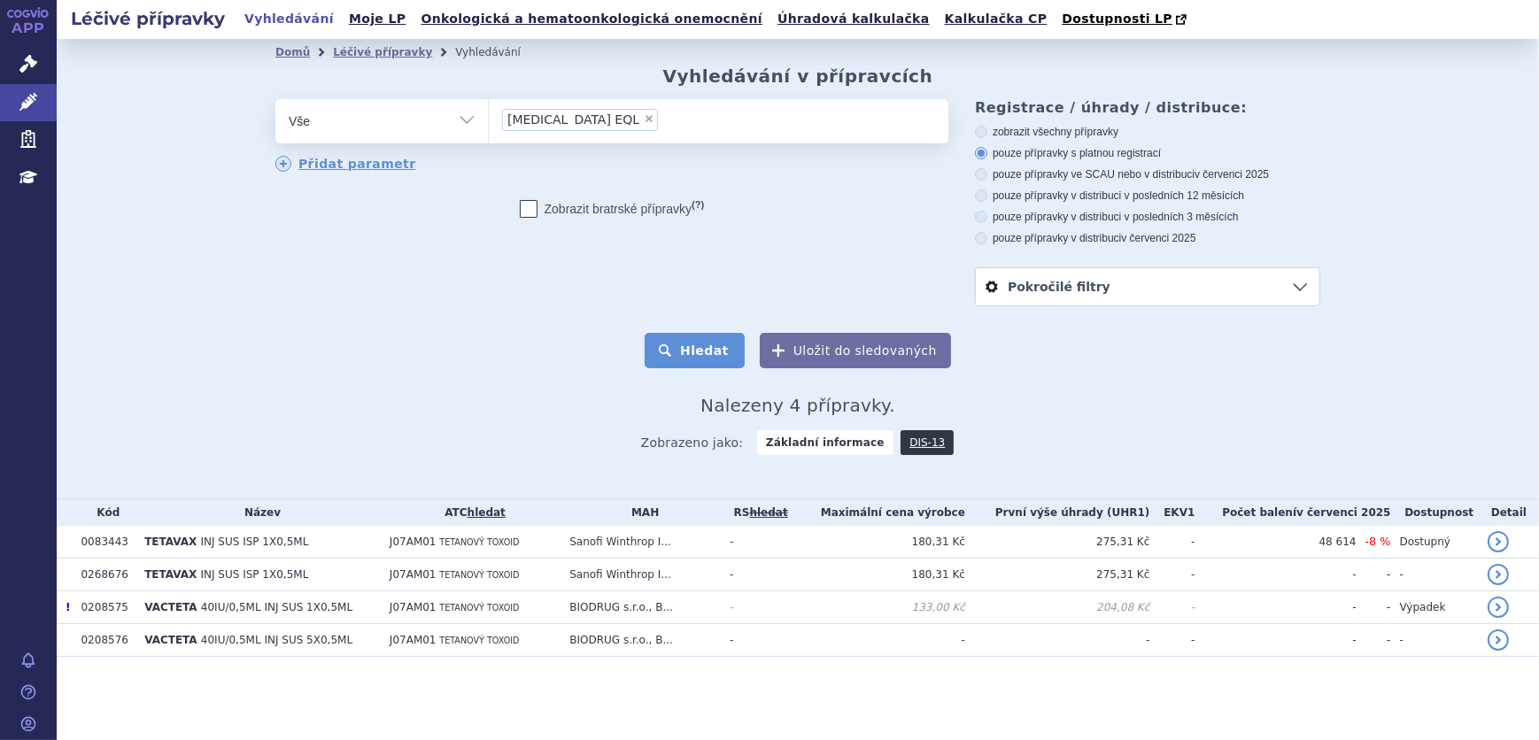
click at [726, 359] on button "Hledat" at bounding box center [694, 350] width 100 height 35
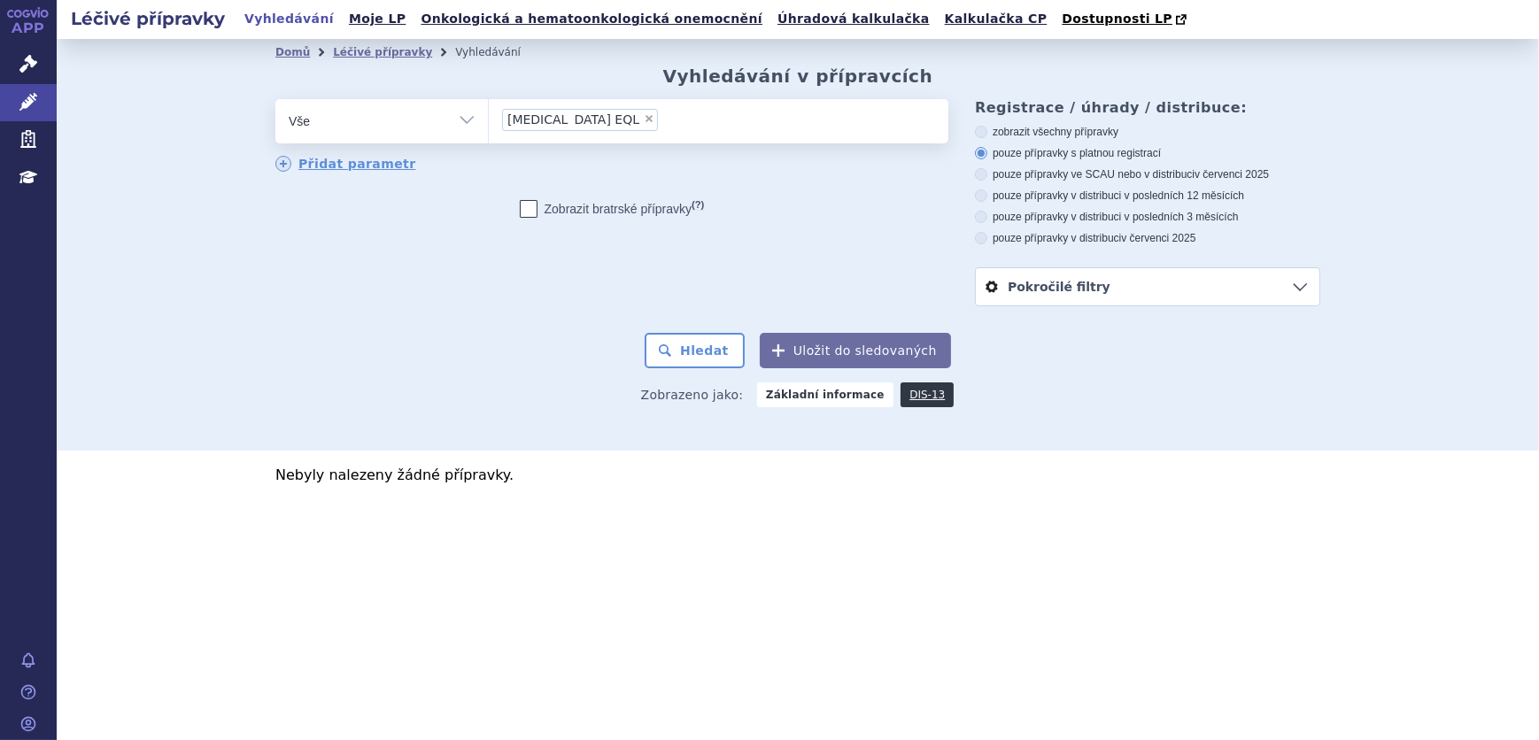
click at [1037, 132] on label "zobrazit všechny přípravky" at bounding box center [1147, 132] width 345 height 14
click at [988, 132] on input "zobrazit všechny přípravky" at bounding box center [982, 134] width 12 height 12
radio input "true"
click at [713, 359] on button "Hledat" at bounding box center [694, 350] width 100 height 35
drag, startPoint x: 701, startPoint y: 121, endPoint x: 720, endPoint y: 119, distance: 18.8
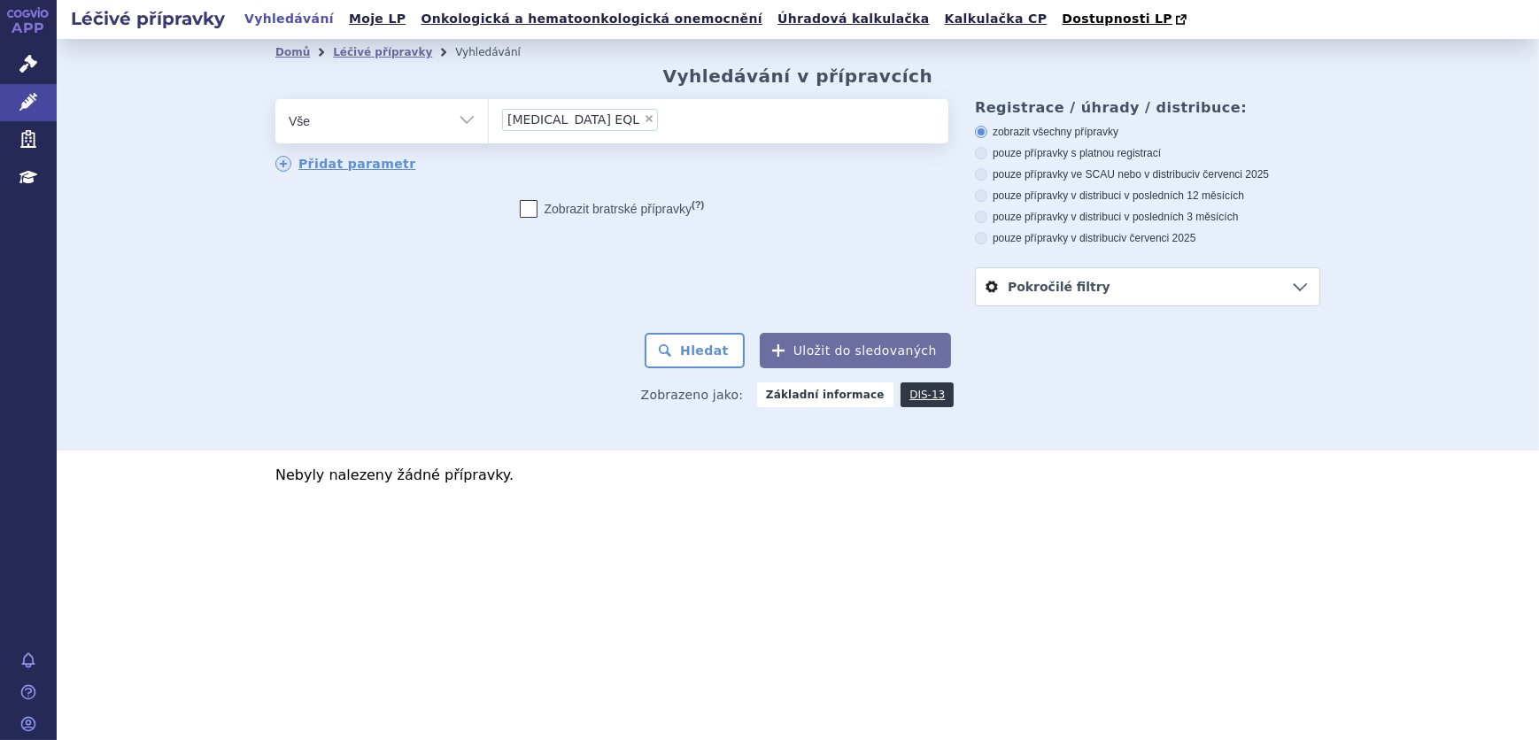
click at [654, 120] on span "×" at bounding box center [649, 118] width 11 height 11
click at [489, 120] on select "PHENOXYMETHYLPENICILLIN EQL" at bounding box center [488, 120] width 1 height 44
select select
click at [1024, 516] on section "Domů Léčivé přípravky Vyhledávání Vyhledávání v přípravcích odstranit Vše Přípr…" at bounding box center [798, 305] width 1482 height 532
click at [584, 128] on ul at bounding box center [718, 117] width 459 height 37
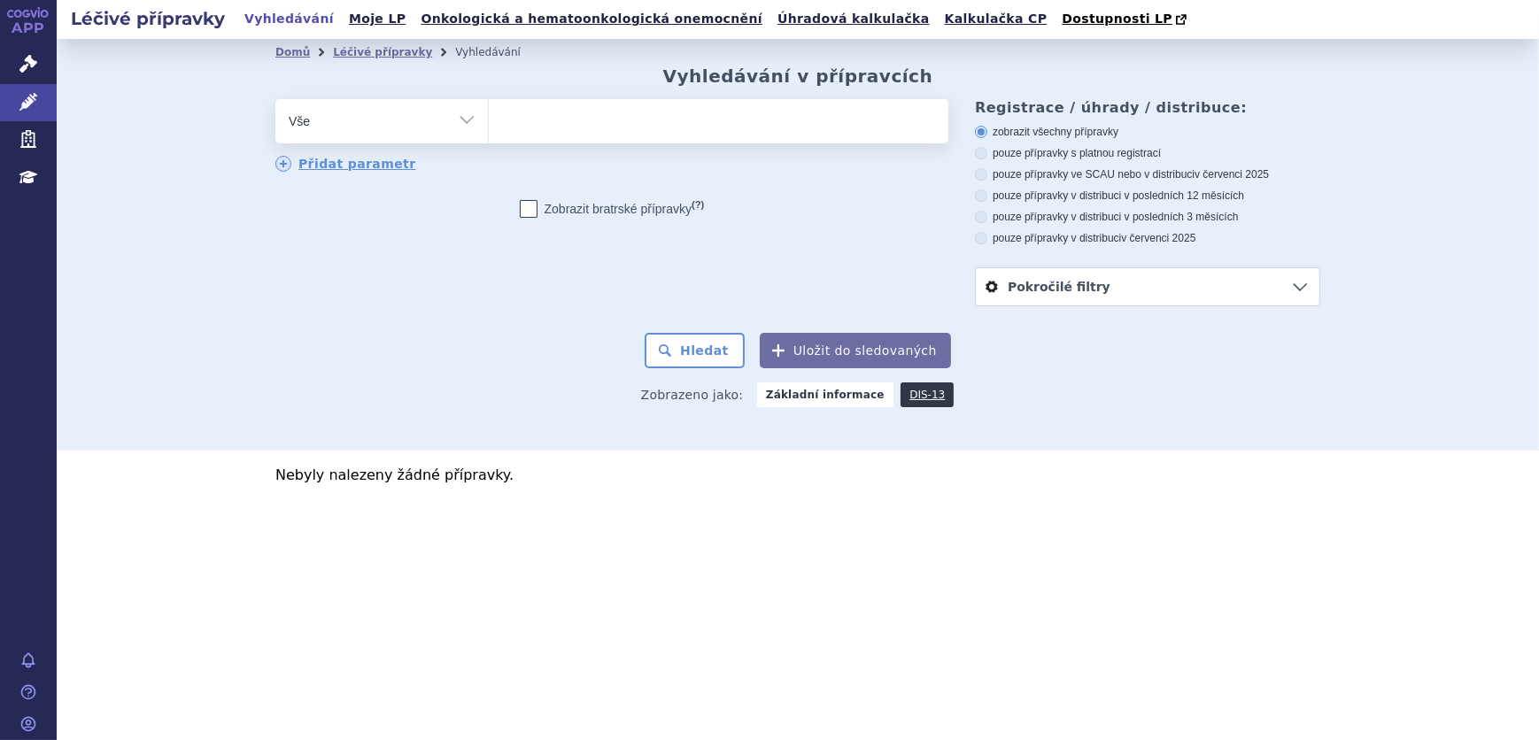
click at [489, 128] on select "PHENOXYMETHYLPENICILLIN EQL" at bounding box center [488, 120] width 1 height 44
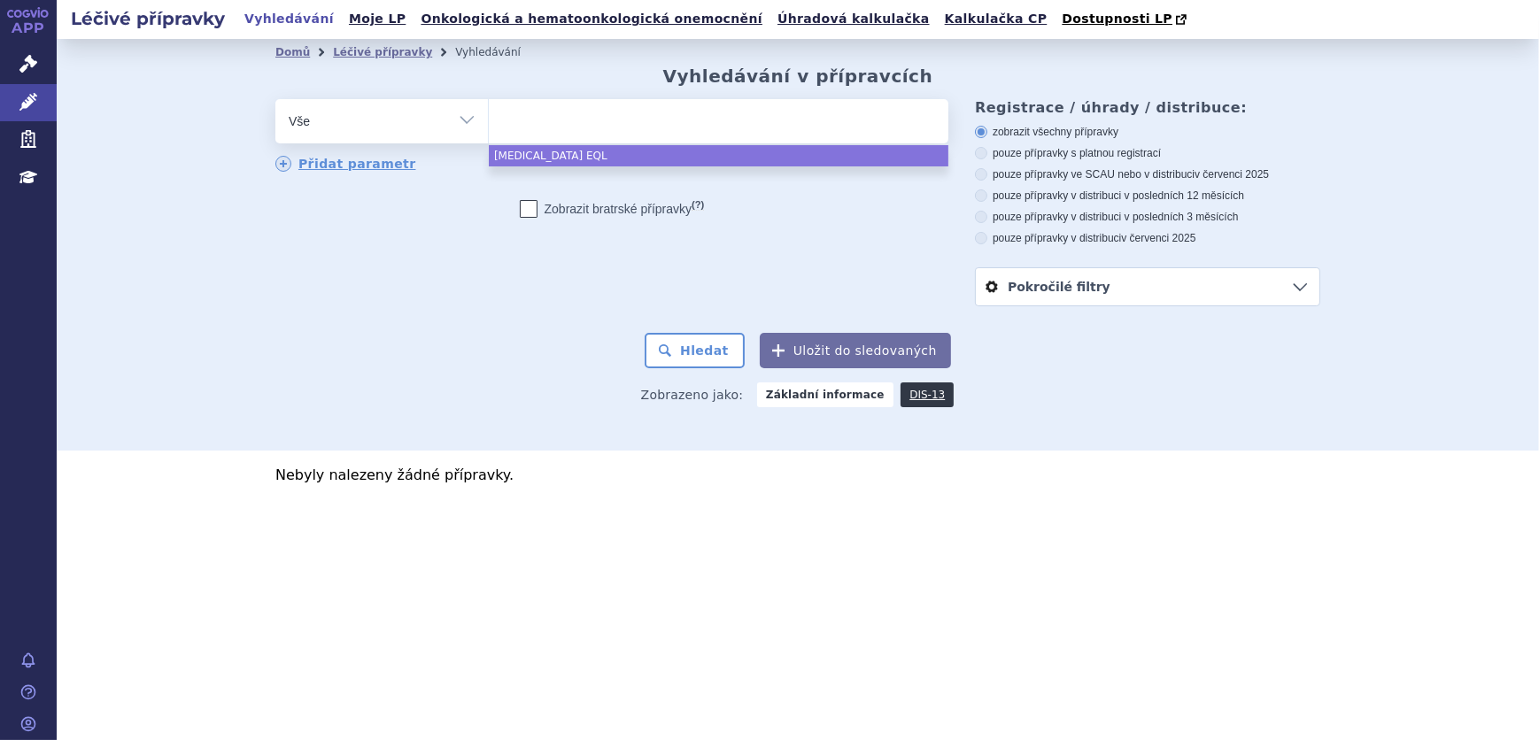
paste input "9999919"
type input "9999919"
select select "9999919"
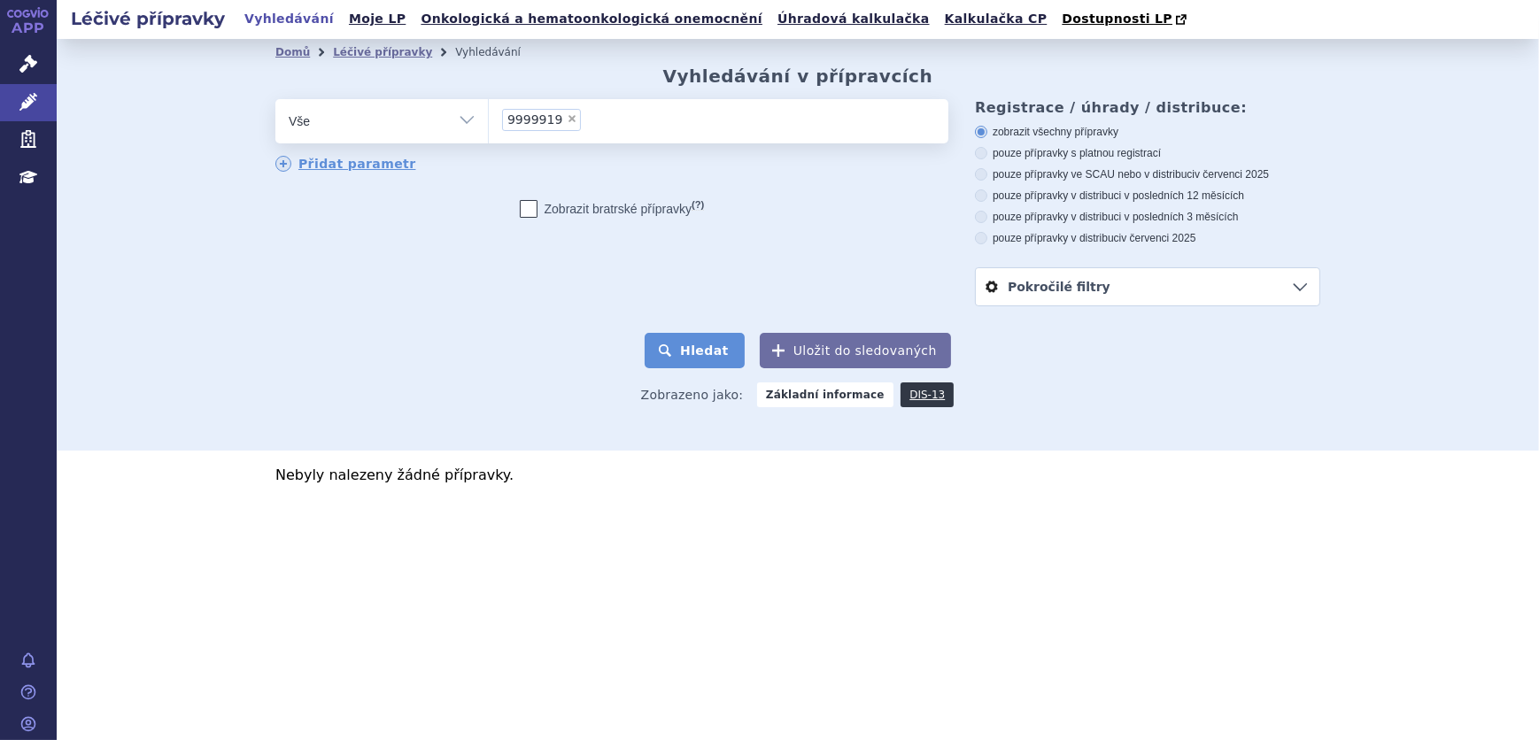
click at [696, 356] on button "Hledat" at bounding box center [694, 350] width 100 height 35
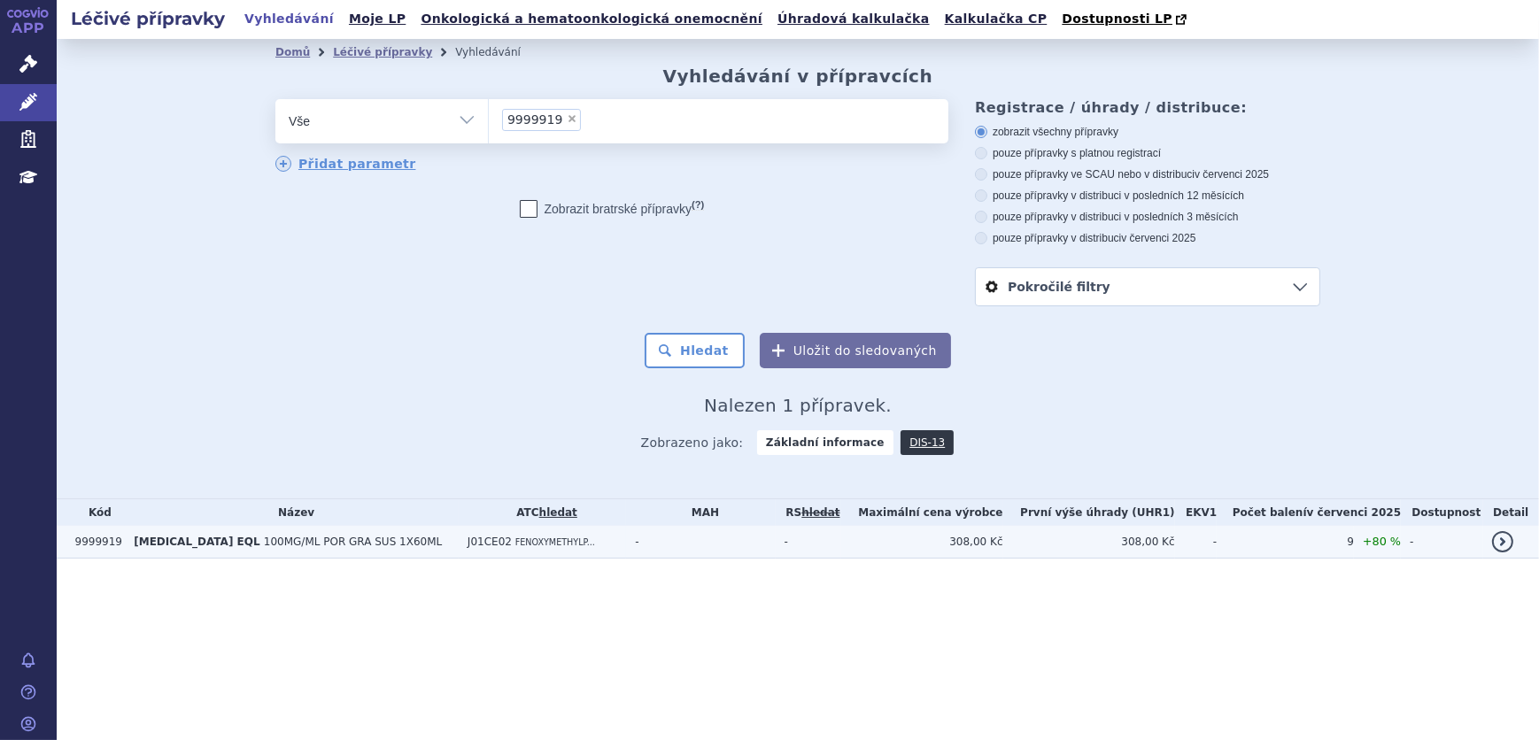
click at [1071, 544] on td "308,00 Kč" at bounding box center [1089, 542] width 172 height 33
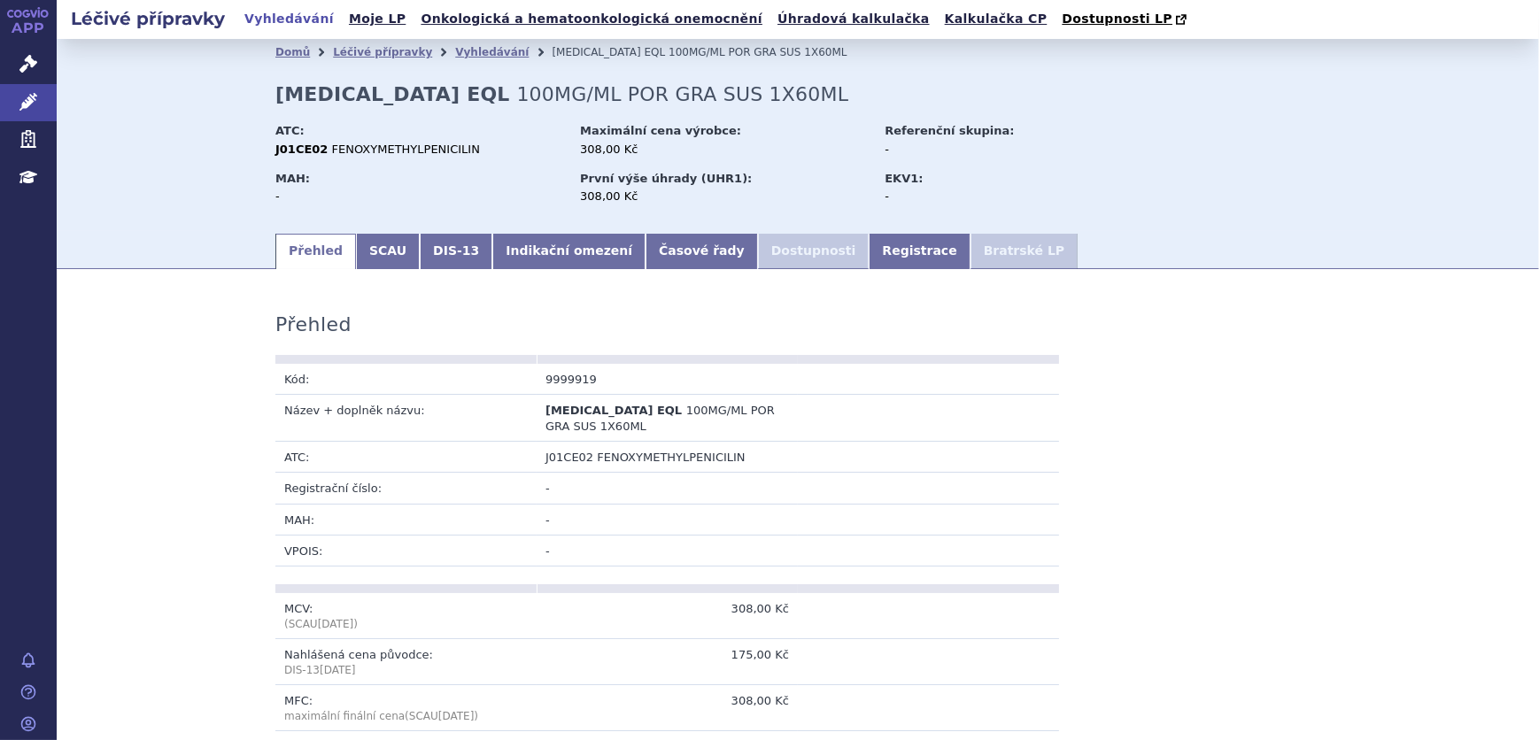
scroll to position [80, 0]
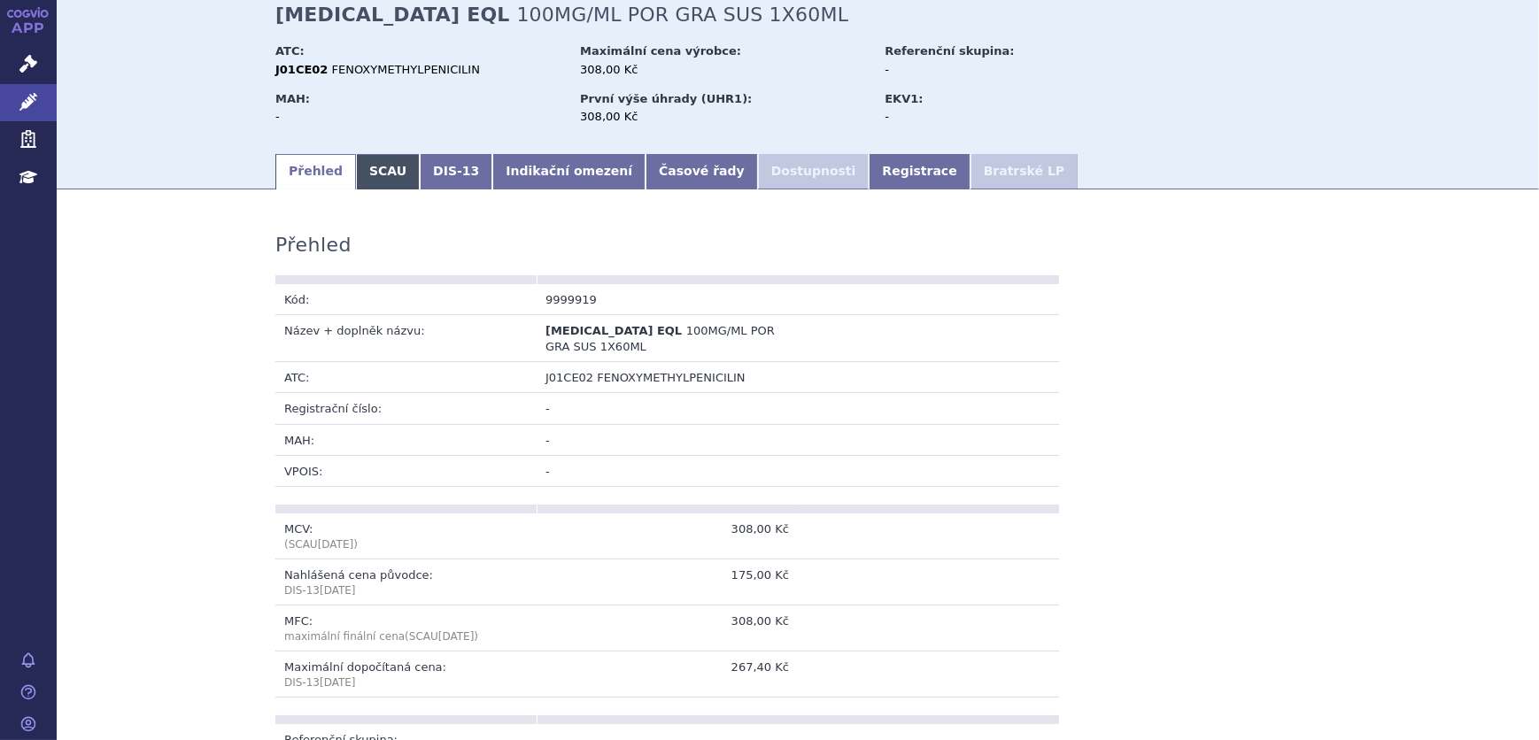
click at [363, 175] on link "SCAU" at bounding box center [388, 171] width 64 height 35
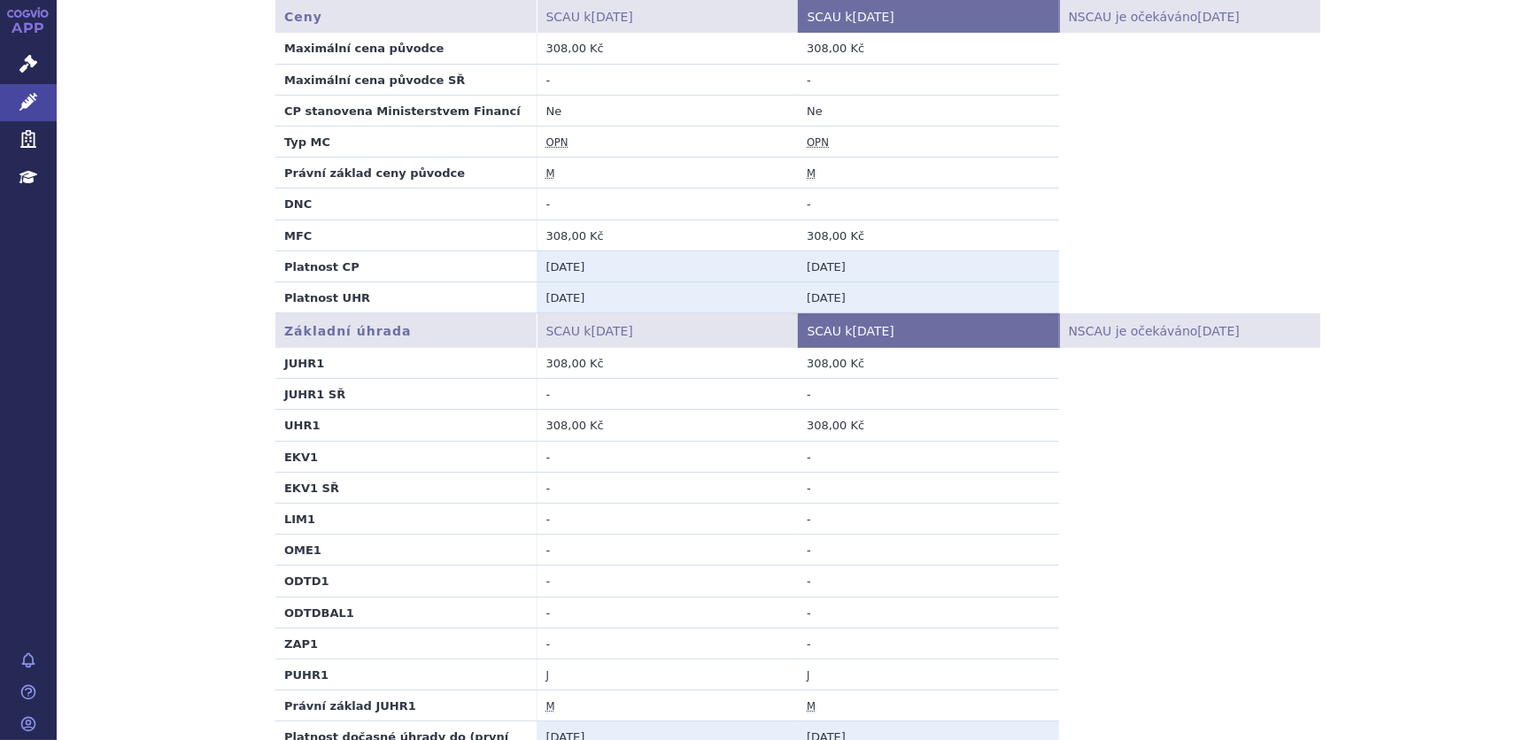
scroll to position [354, 0]
